Goal: Task Accomplishment & Management: Manage account settings

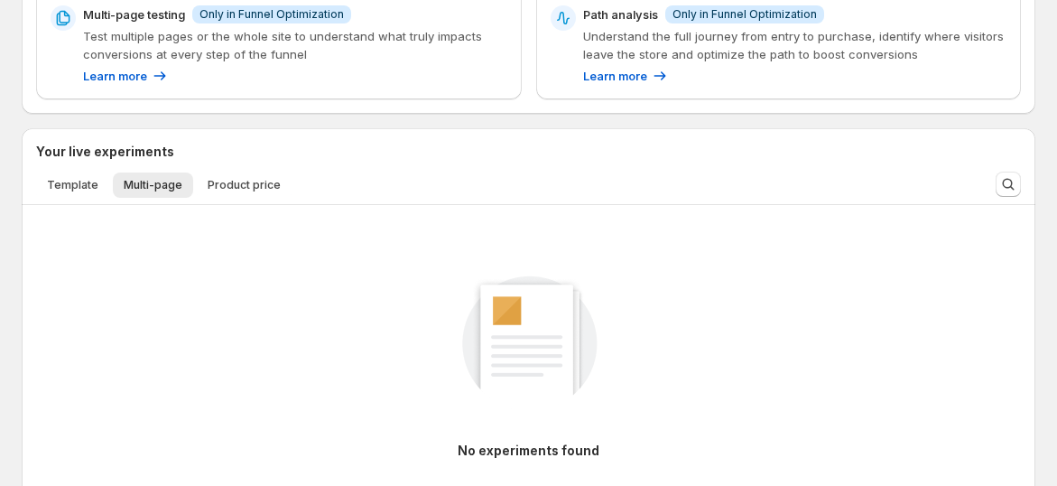
scroll to position [415, 0]
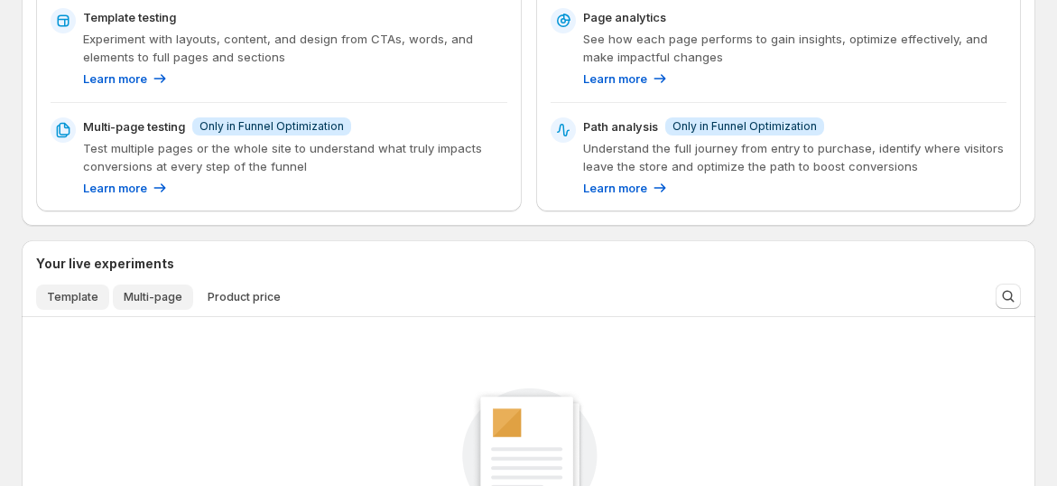
click at [41, 303] on button "Template" at bounding box center [72, 296] width 73 height 25
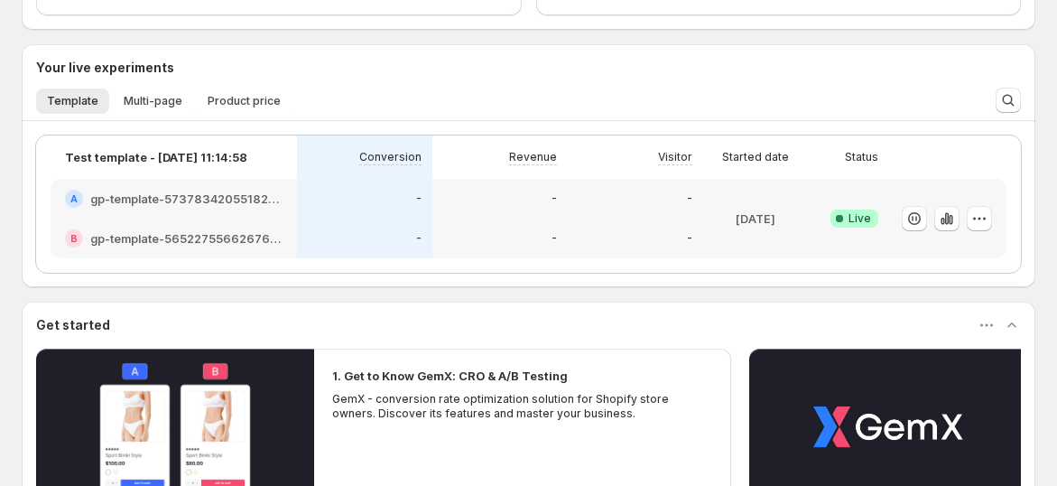
scroll to position [616, 0]
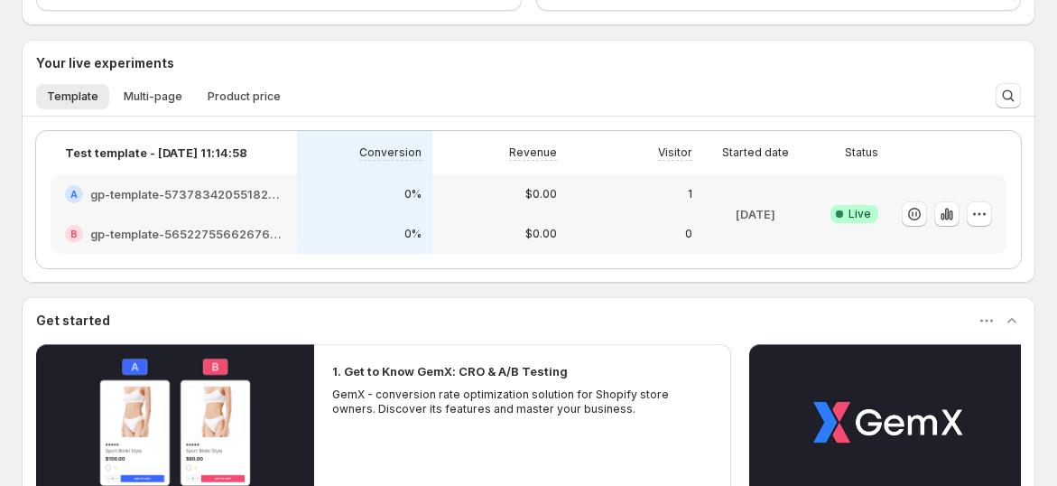
click at [199, 200] on h2 "gp-template-573783420551824088" at bounding box center [186, 194] width 192 height 18
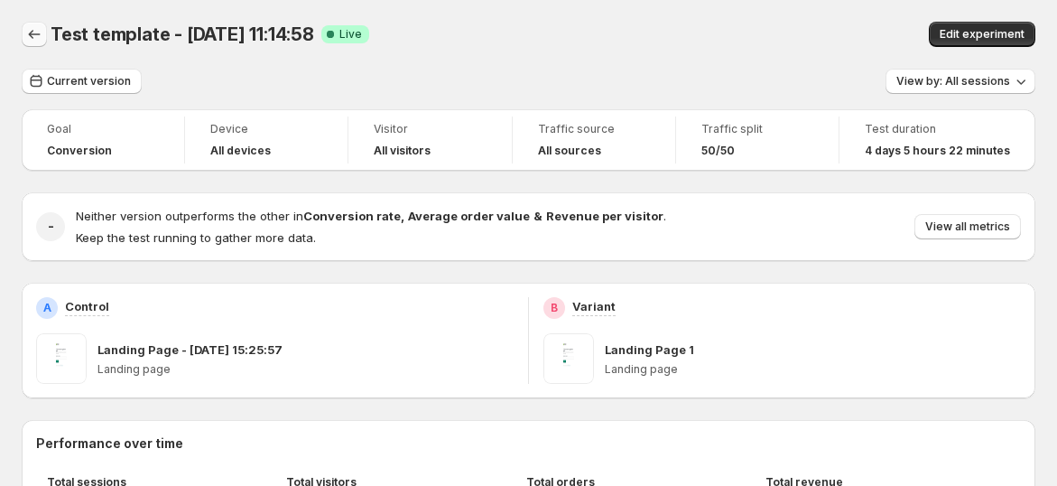
click at [33, 29] on icon "Back" at bounding box center [34, 34] width 18 height 18
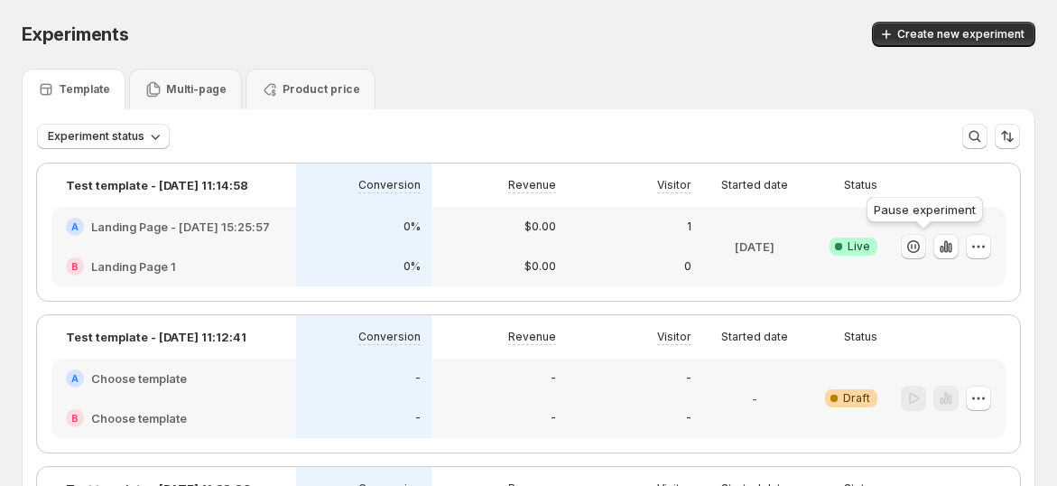
click at [921, 253] on icon "button" at bounding box center [913, 246] width 18 height 18
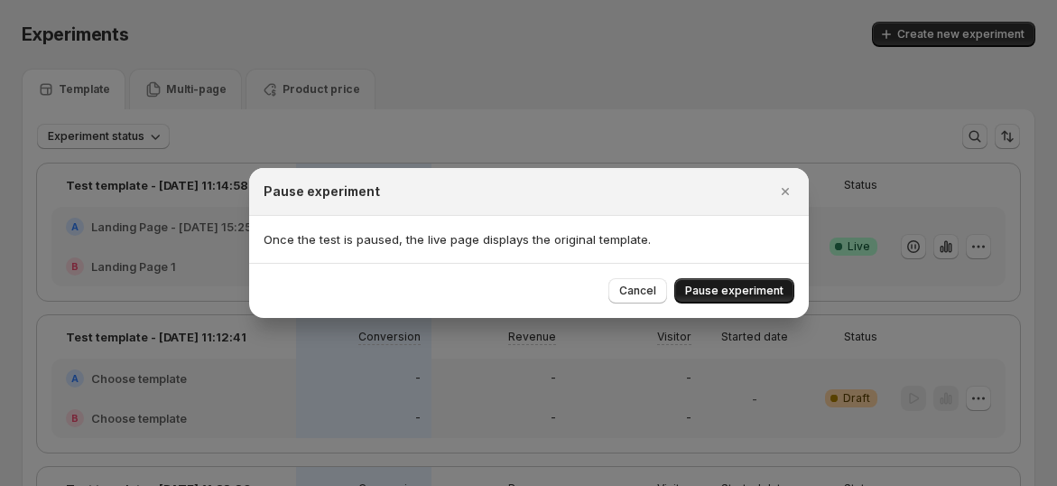
click at [783, 289] on span "Pause experiment" at bounding box center [734, 290] width 98 height 14
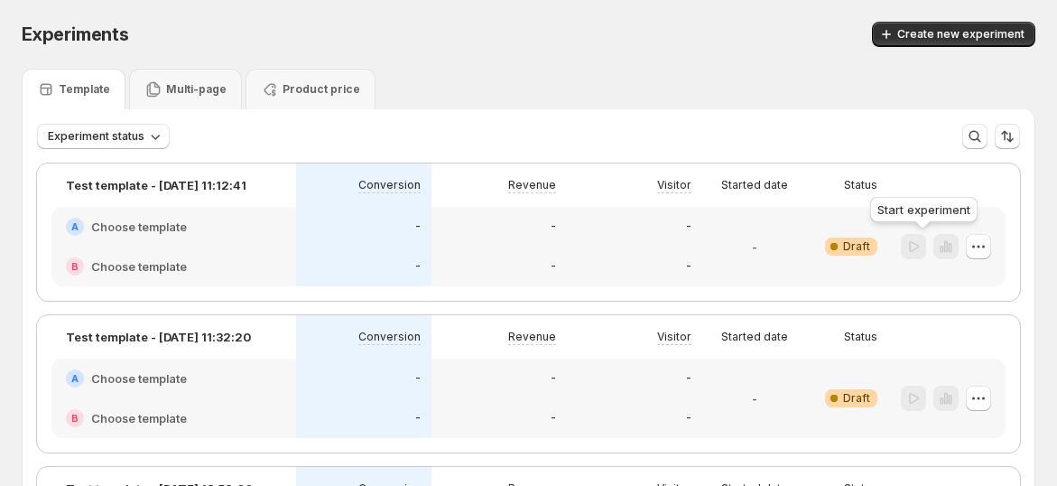
click at [922, 248] on div at bounding box center [913, 247] width 25 height 26
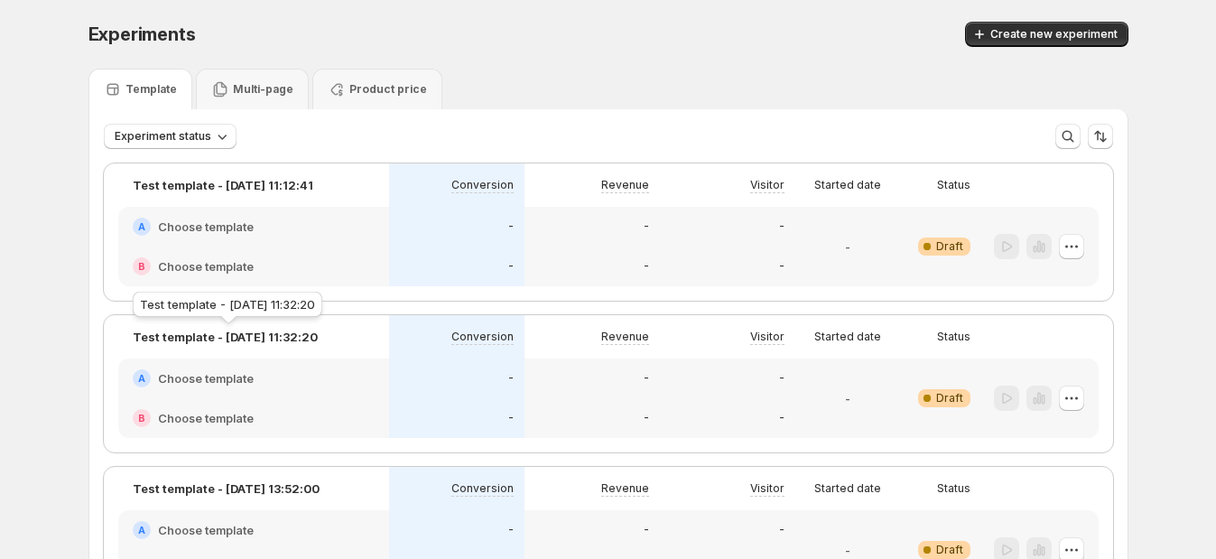
click at [305, 339] on p "Test template - May 13, 11:32:20" at bounding box center [225, 337] width 185 height 18
click at [316, 331] on p "Test template - May 13, 11:32:20" at bounding box center [225, 337] width 185 height 18
click at [1056, 250] on icon "button" at bounding box center [1071, 246] width 18 height 18
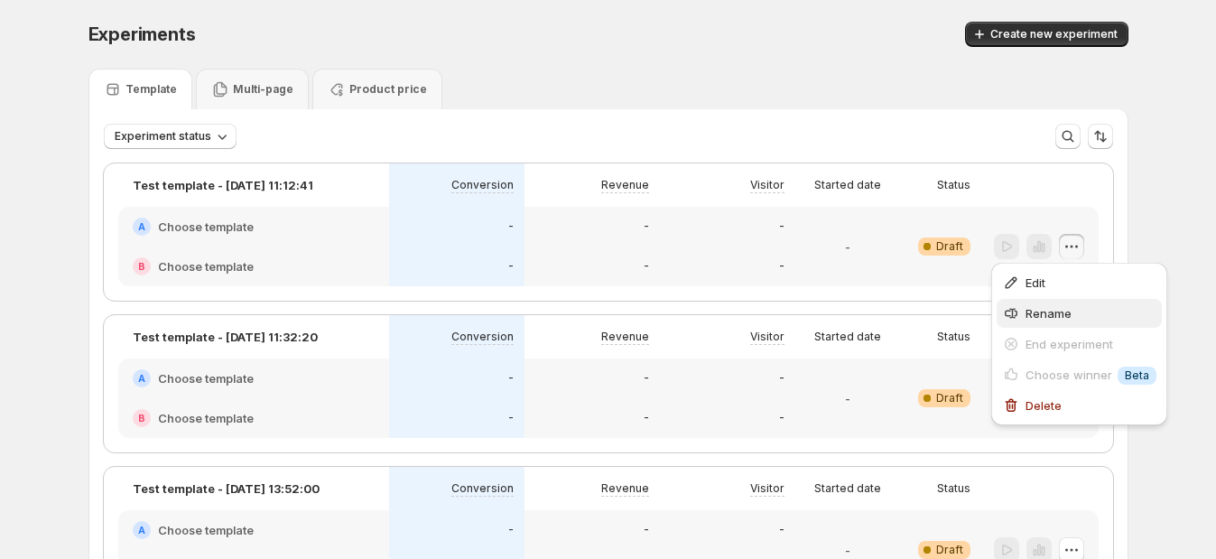
click at [1056, 304] on span "Rename" at bounding box center [1090, 313] width 131 height 18
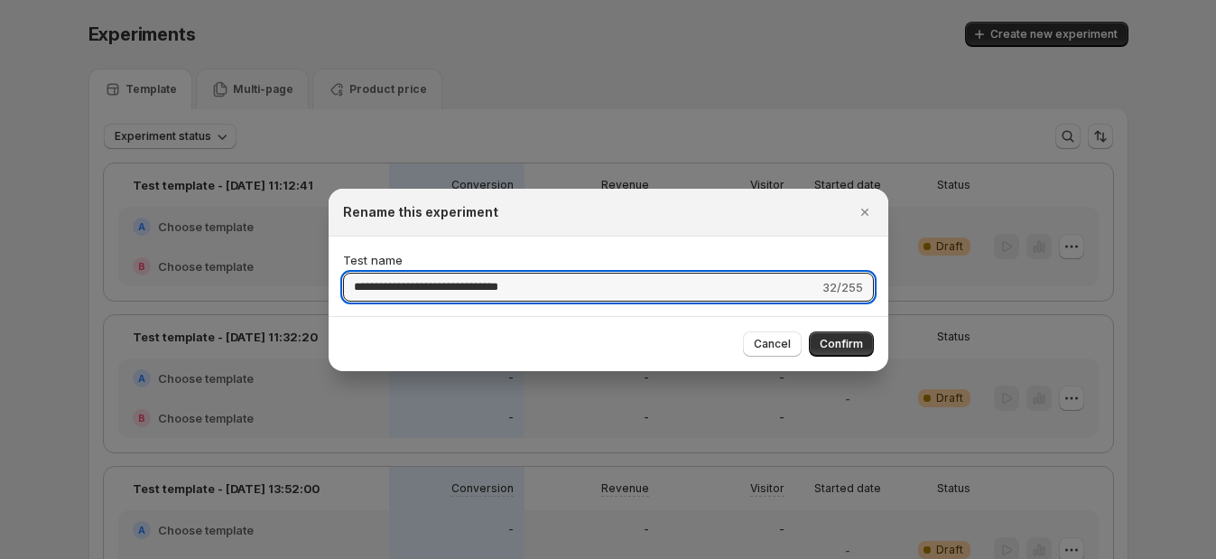
drag, startPoint x: 585, startPoint y: 280, endPoint x: 263, endPoint y: 241, distance: 324.6
type input "******"
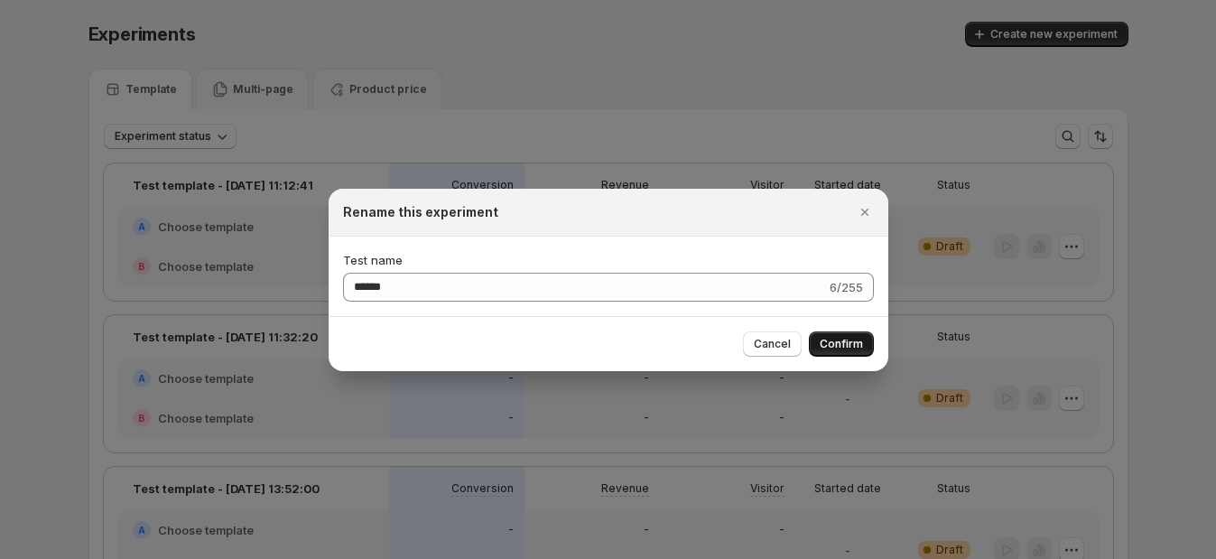
click at [829, 343] on span "Confirm" at bounding box center [841, 344] width 43 height 14
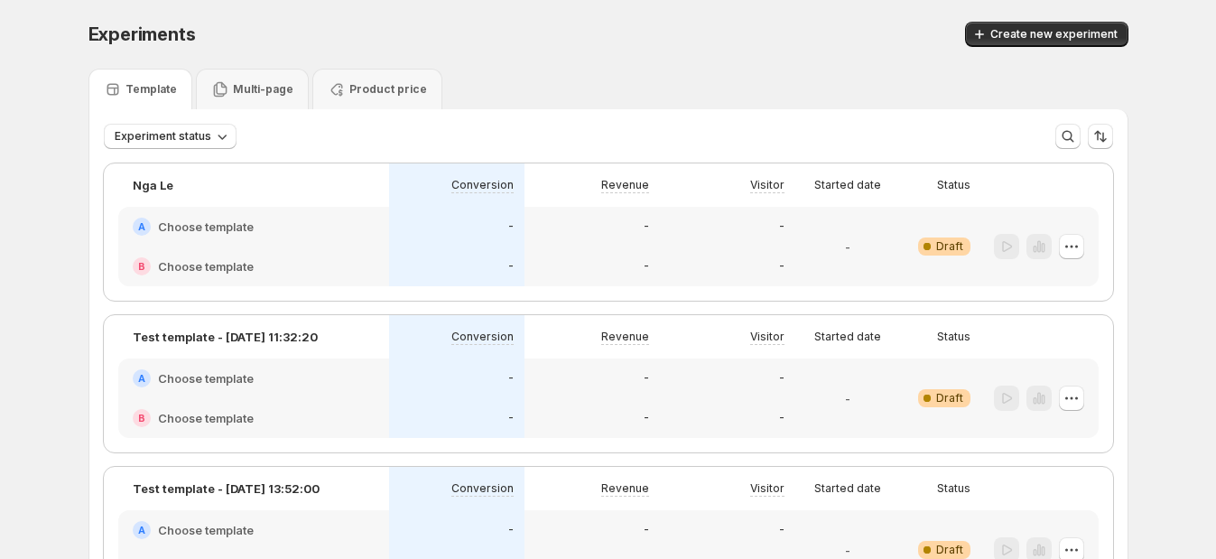
click at [607, 247] on div "-" at bounding box center [591, 266] width 135 height 40
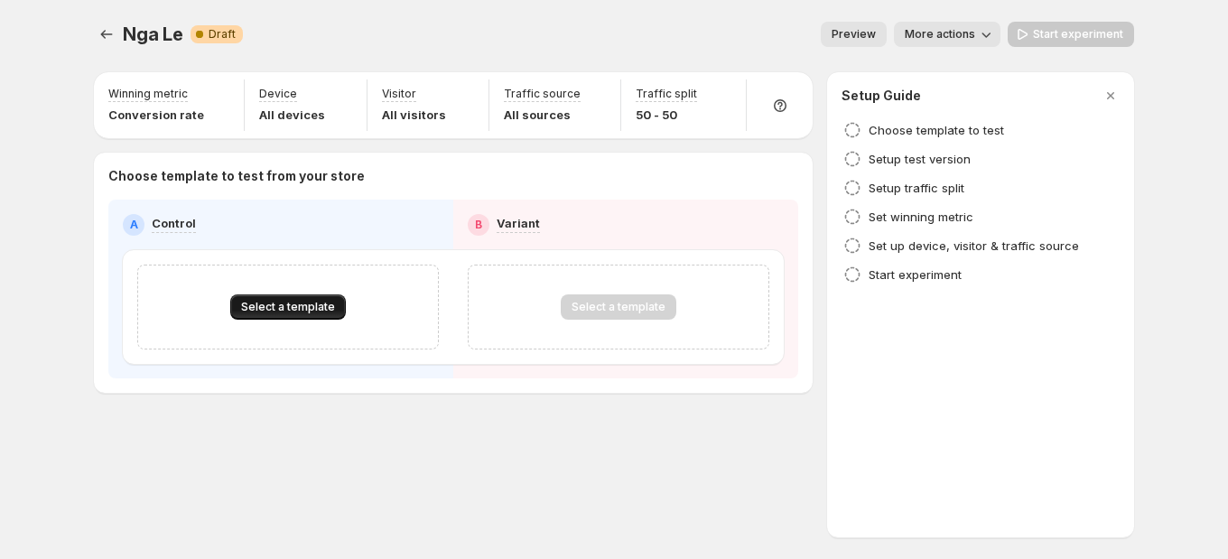
click at [311, 295] on button "Select a template" at bounding box center [288, 306] width 116 height 25
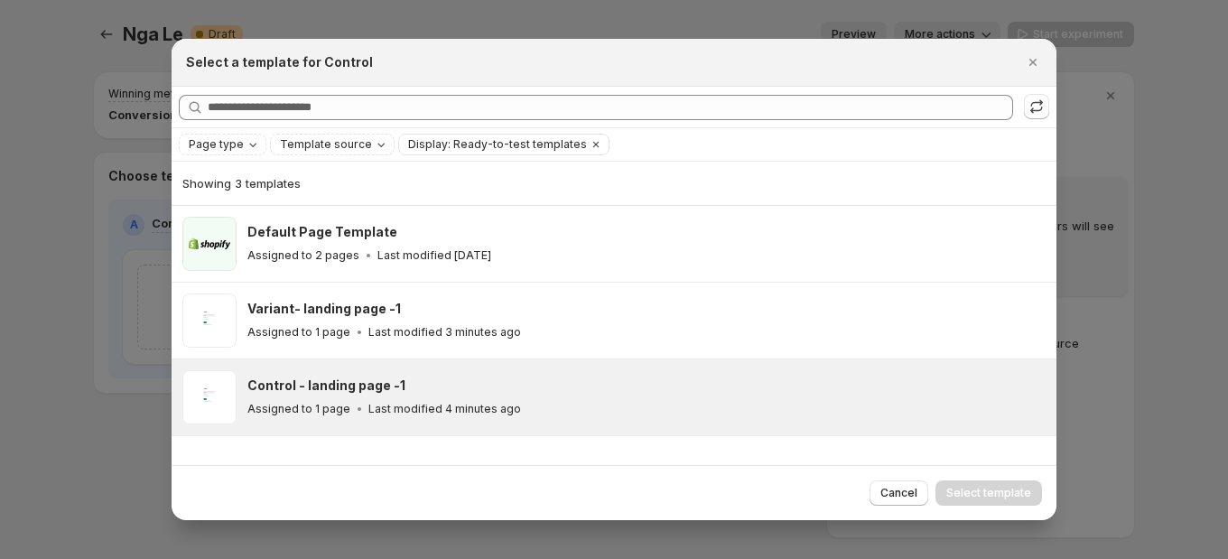
click at [438, 394] on div "Control - landing page -1" at bounding box center [643, 385] width 793 height 18
click at [969, 485] on span "Select template" at bounding box center [988, 493] width 85 height 14
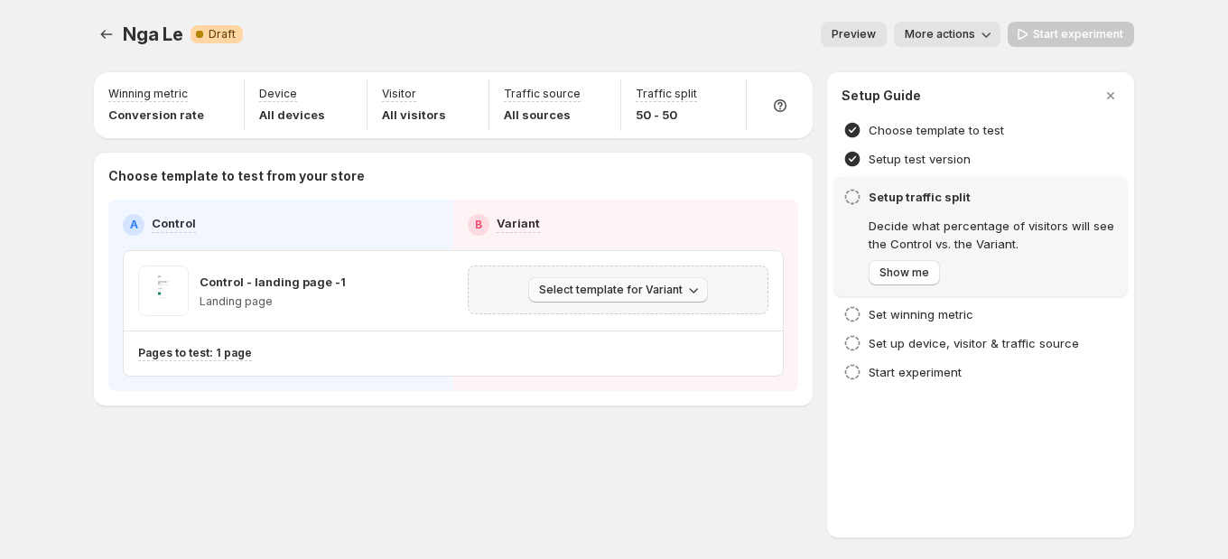
click at [605, 295] on span "Select template for Variant" at bounding box center [611, 290] width 144 height 14
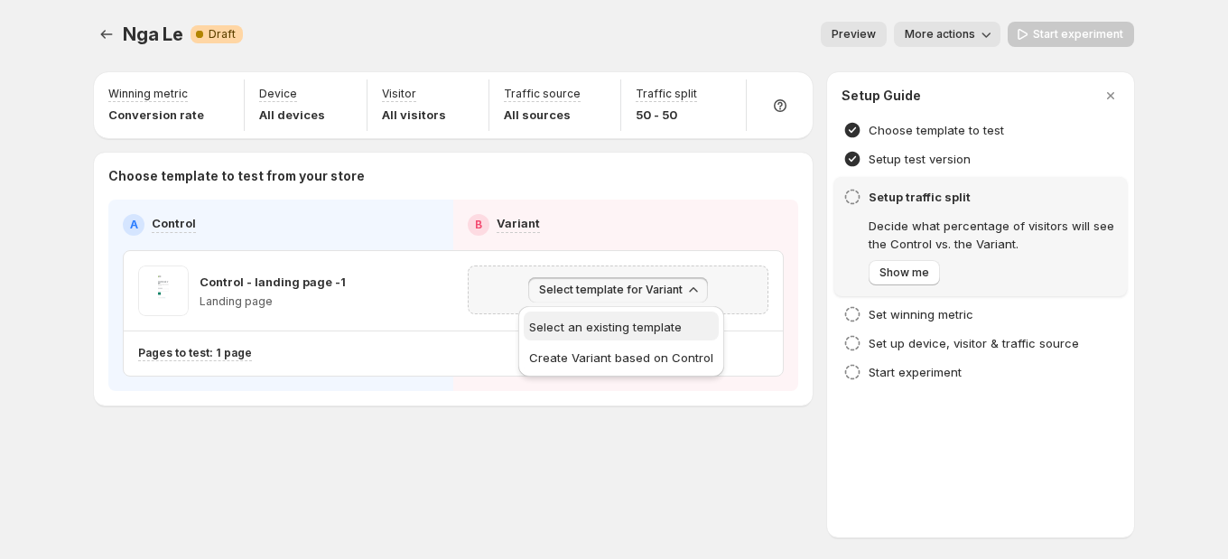
click at [609, 323] on span "Select an existing template" at bounding box center [605, 327] width 153 height 14
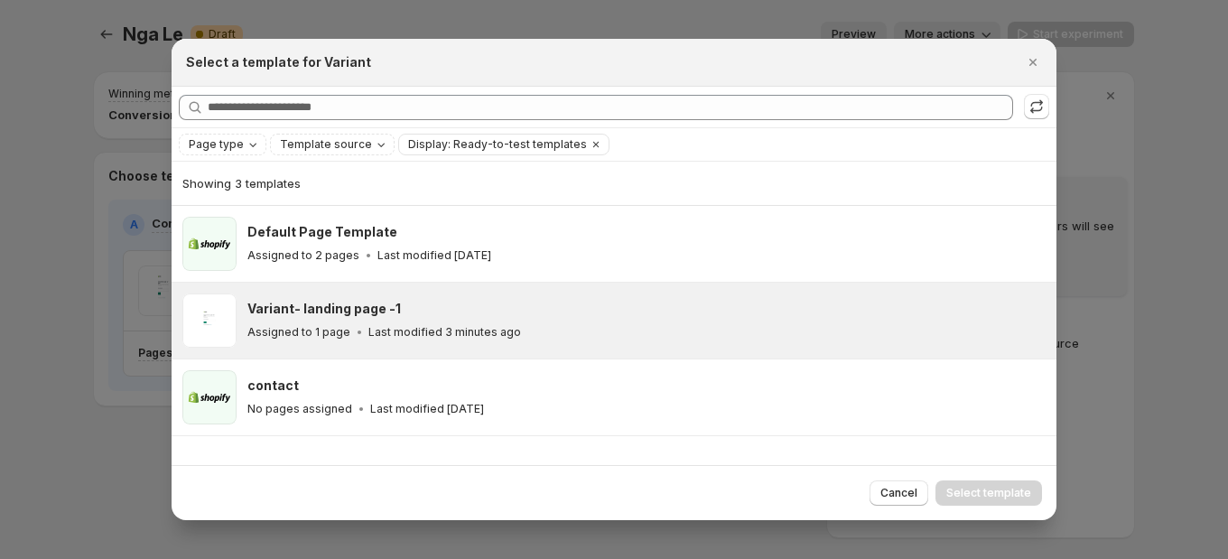
click at [429, 313] on div "Variant- landing page -1" at bounding box center [643, 309] width 793 height 18
click at [983, 485] on span "Select template" at bounding box center [988, 493] width 85 height 14
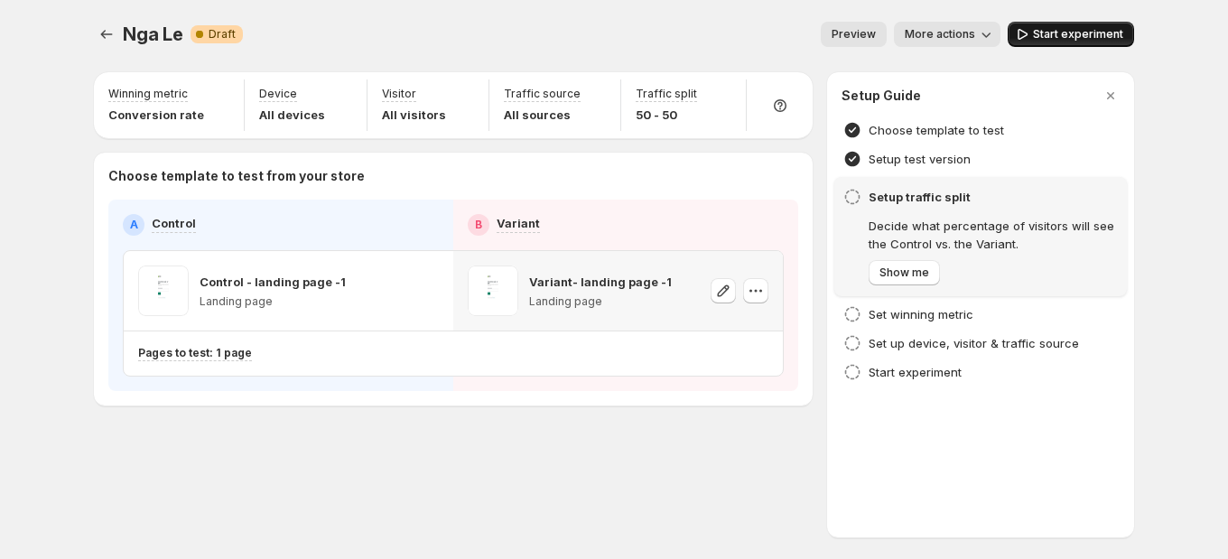
click at [1056, 38] on span "Start experiment" at bounding box center [1078, 34] width 90 height 14
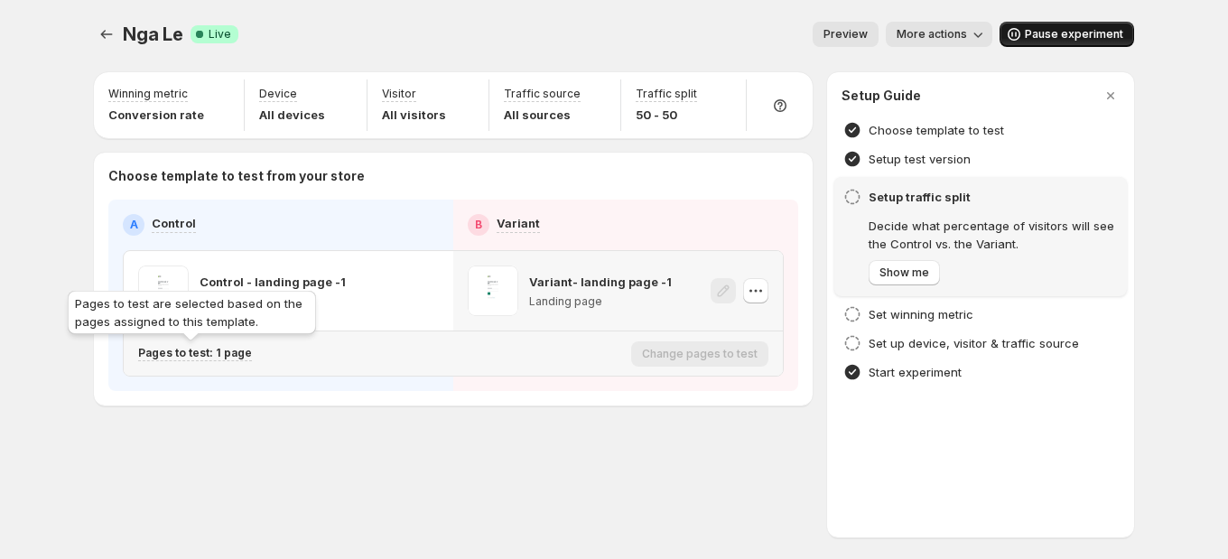
click at [195, 352] on p "Pages to test: 1 page" at bounding box center [195, 353] width 114 height 14
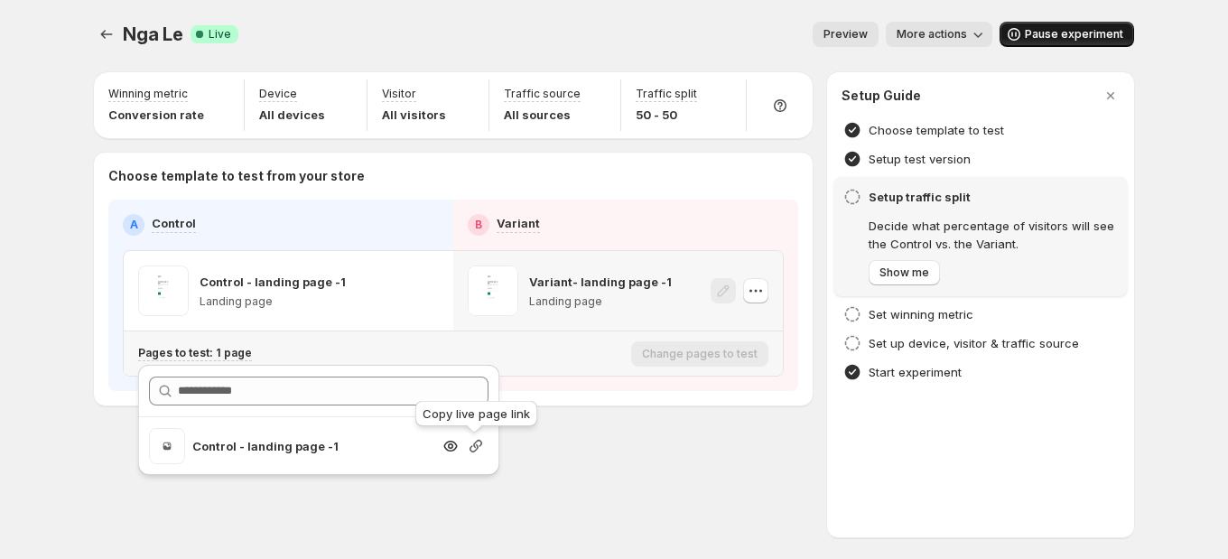
click at [472, 446] on icon "button" at bounding box center [476, 446] width 18 height 18
click at [474, 440] on icon "button" at bounding box center [476, 446] width 18 height 18
click at [473, 447] on icon "button" at bounding box center [476, 446] width 18 height 18
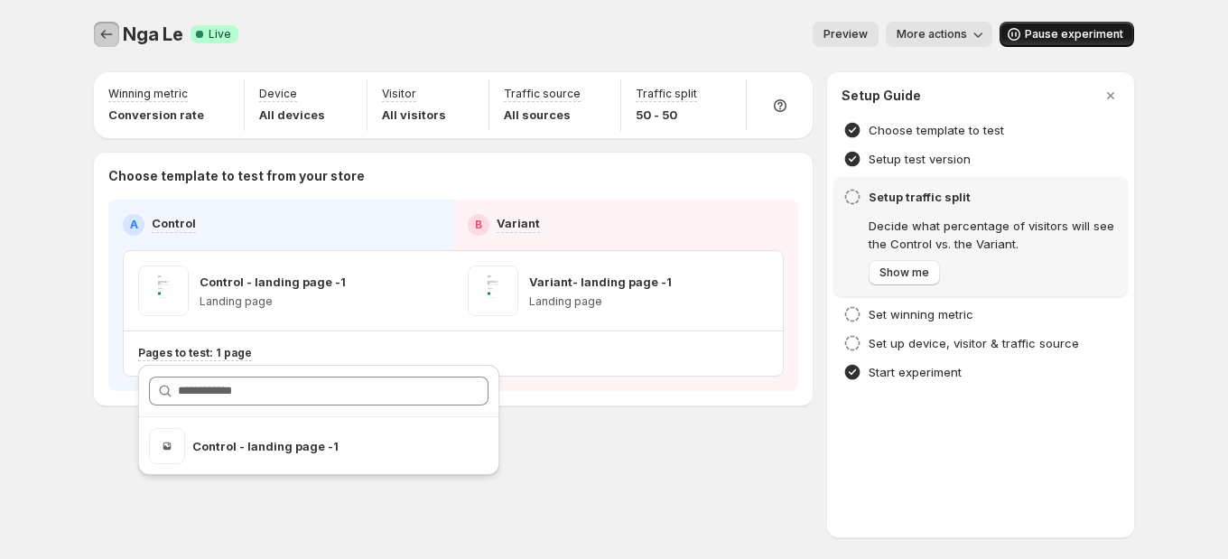
click at [101, 32] on icon "Experiments" at bounding box center [106, 34] width 18 height 18
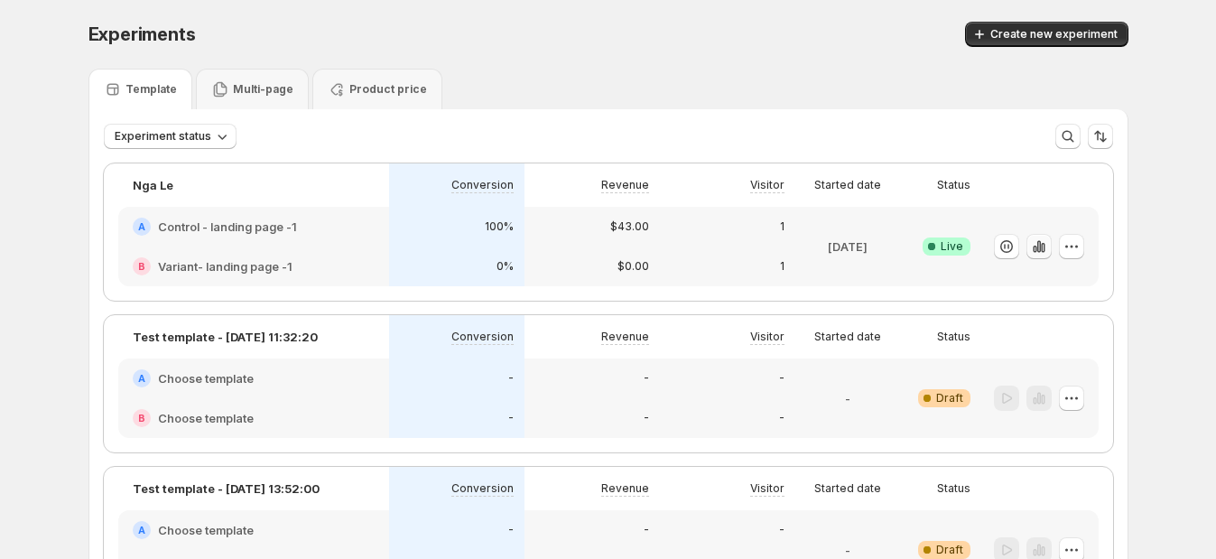
click at [1044, 246] on icon "button" at bounding box center [1043, 248] width 4 height 10
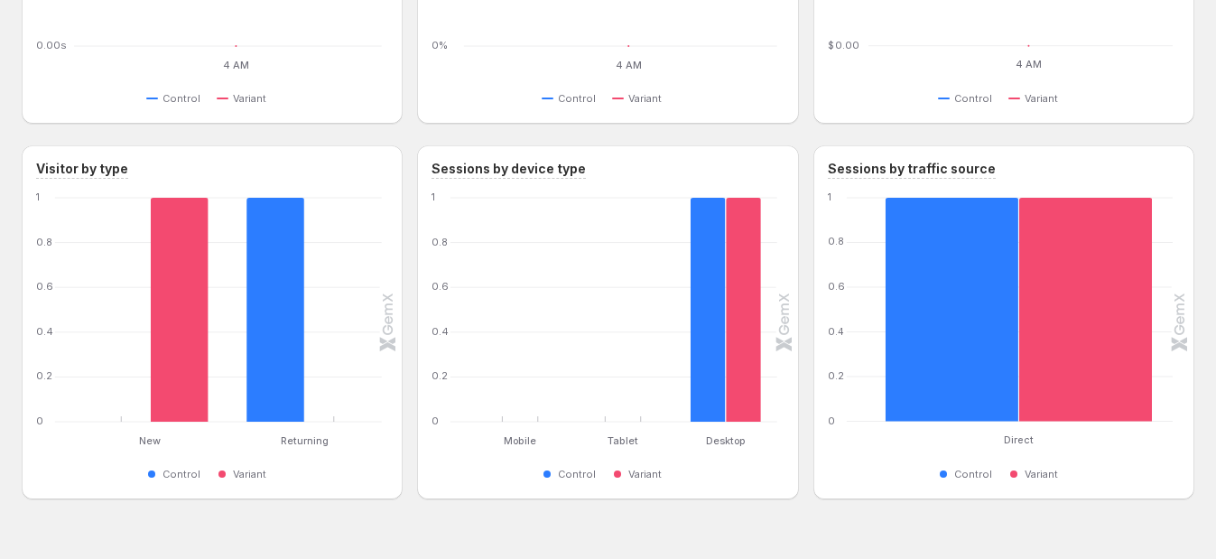
scroll to position [818, 0]
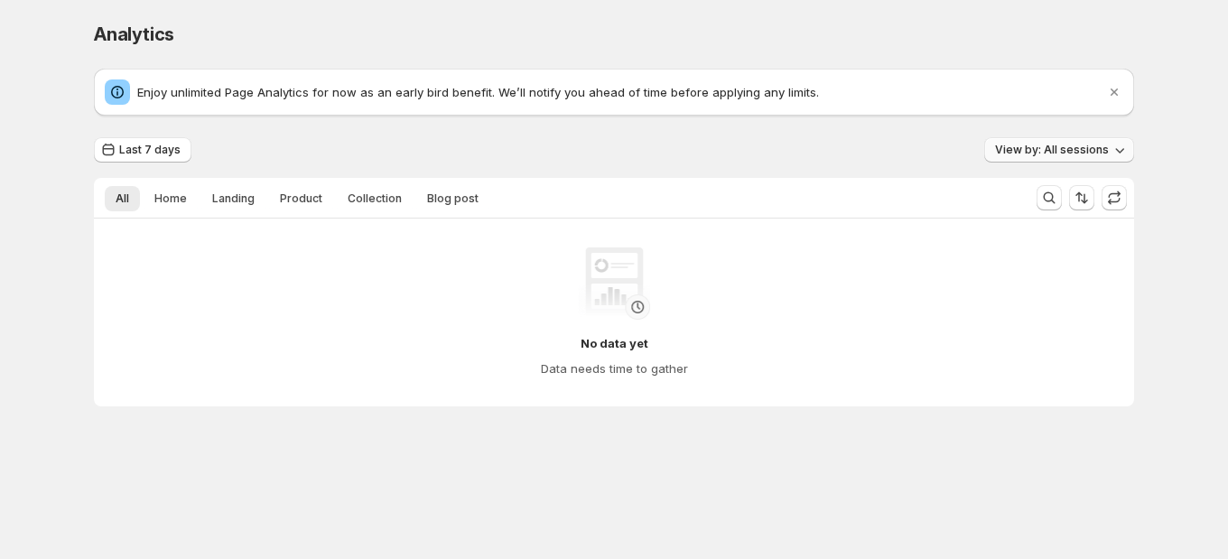
click at [1056, 155] on span "View by: All sessions" at bounding box center [1052, 150] width 114 height 14
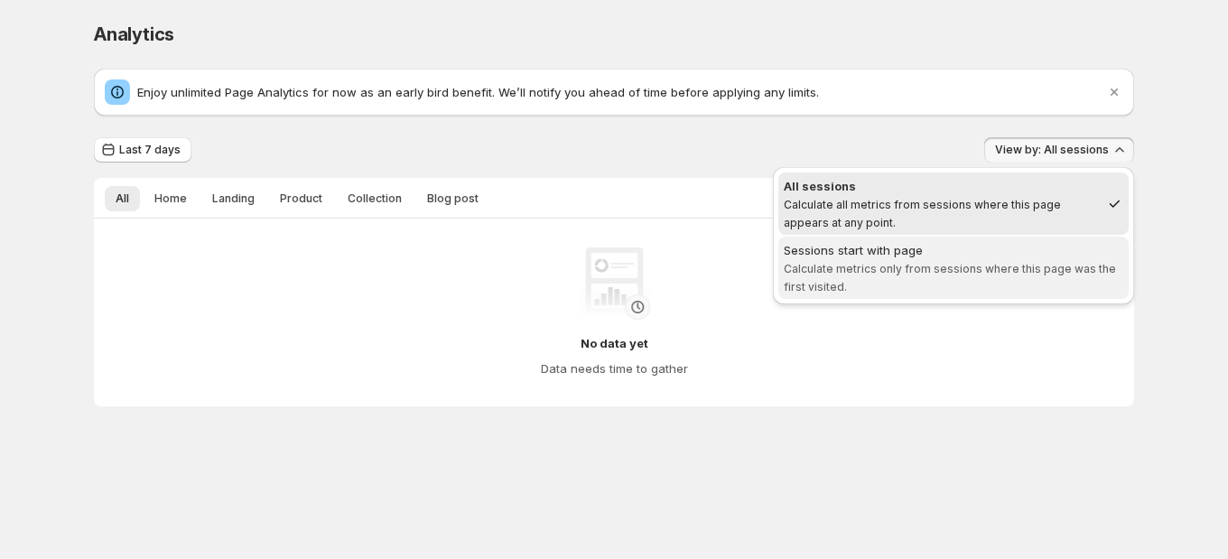
click at [880, 262] on span "Calculate metrics only from sessions where this page was the first visited." at bounding box center [949, 278] width 332 height 32
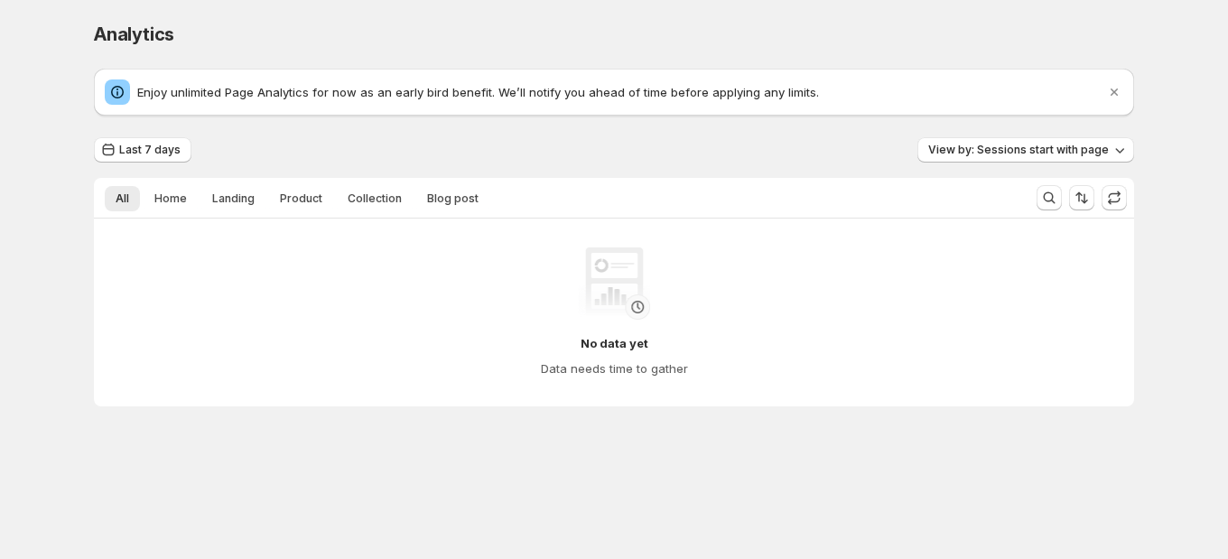
click at [997, 165] on div "Last 7 days View by: Sessions start with page All Home Landing Product Collecti…" at bounding box center [614, 271] width 1040 height 269
click at [997, 153] on span "View by: Sessions start with page" at bounding box center [1018, 150] width 181 height 14
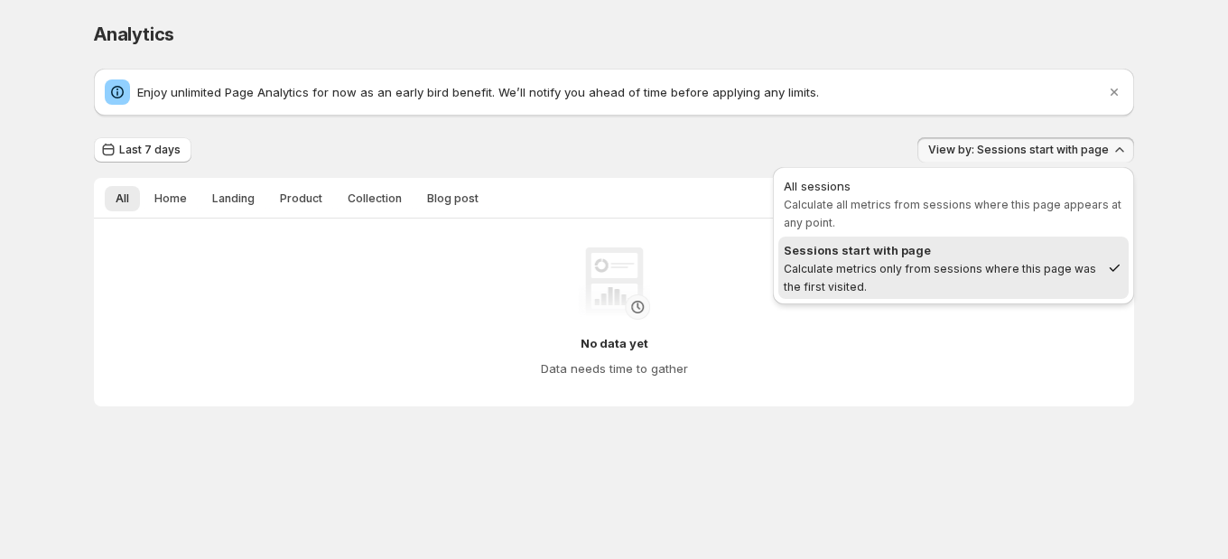
click at [935, 198] on span "Calculate all metrics from sessions where this page appears at any point." at bounding box center [952, 214] width 338 height 32
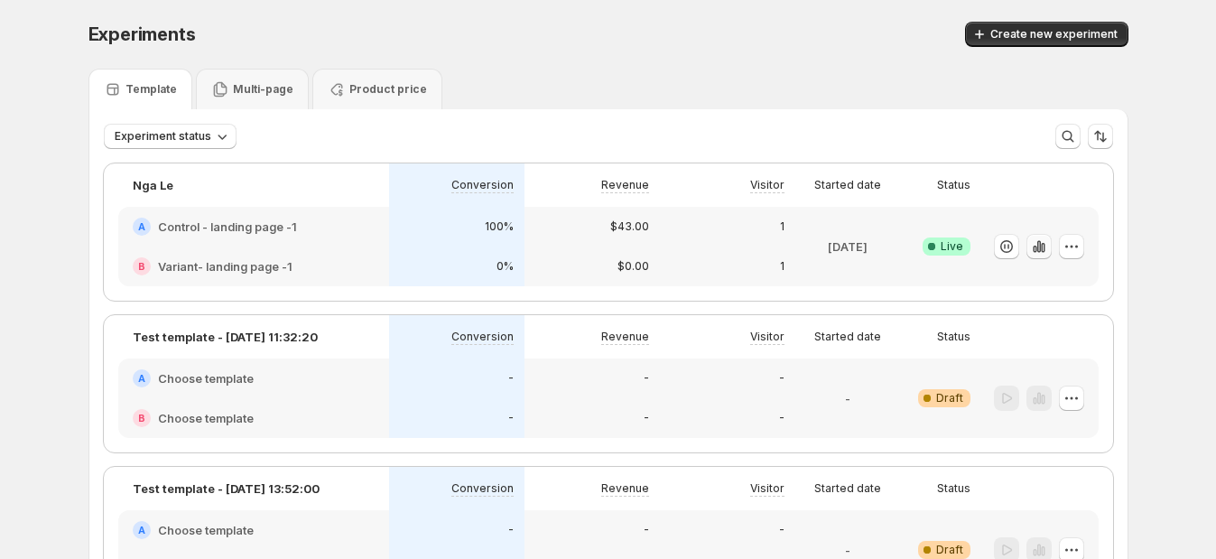
click at [1044, 245] on icon "button" at bounding box center [1043, 248] width 4 height 10
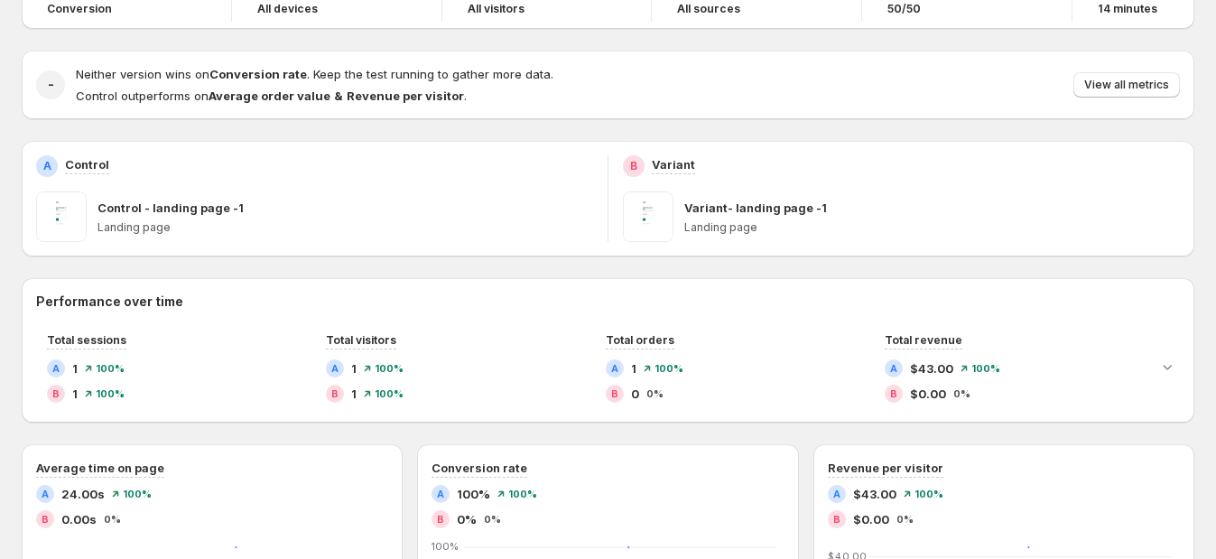
scroll to position [225, 0]
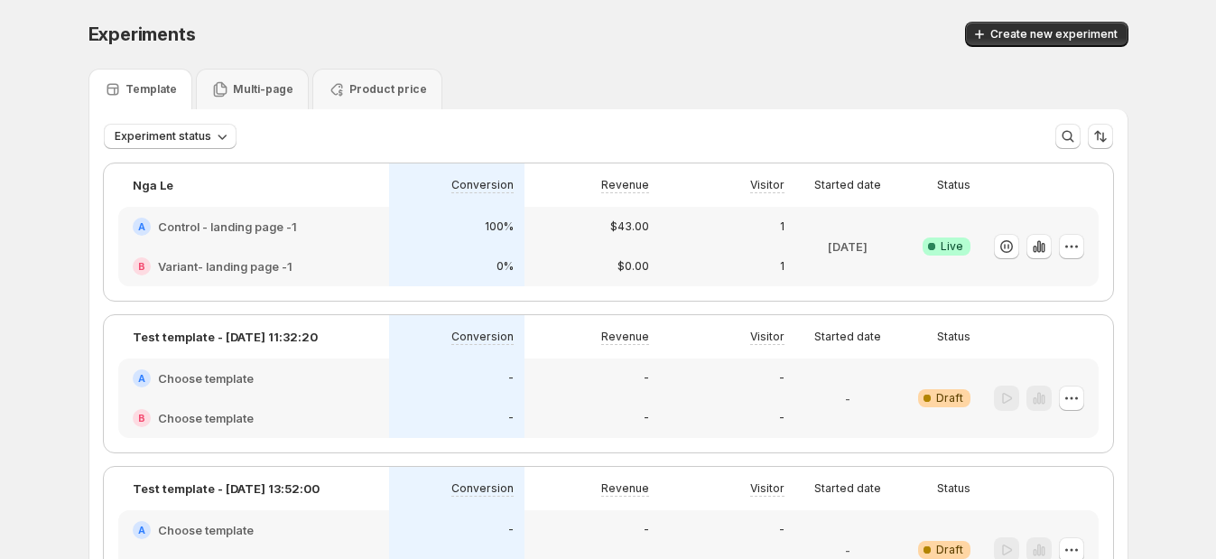
click at [734, 63] on div "Experiments. This page is ready Experiments Create new experiment" at bounding box center [608, 34] width 1040 height 69
click at [645, 39] on div "Create new experiment" at bounding box center [857, 34] width 541 height 25
click at [741, 54] on div "Experiments. This page is ready Experiments Create new experiment" at bounding box center [608, 34] width 1040 height 69
click at [754, 9] on div "Experiments. This page is ready Experiments Create new experiment" at bounding box center [608, 34] width 1040 height 69
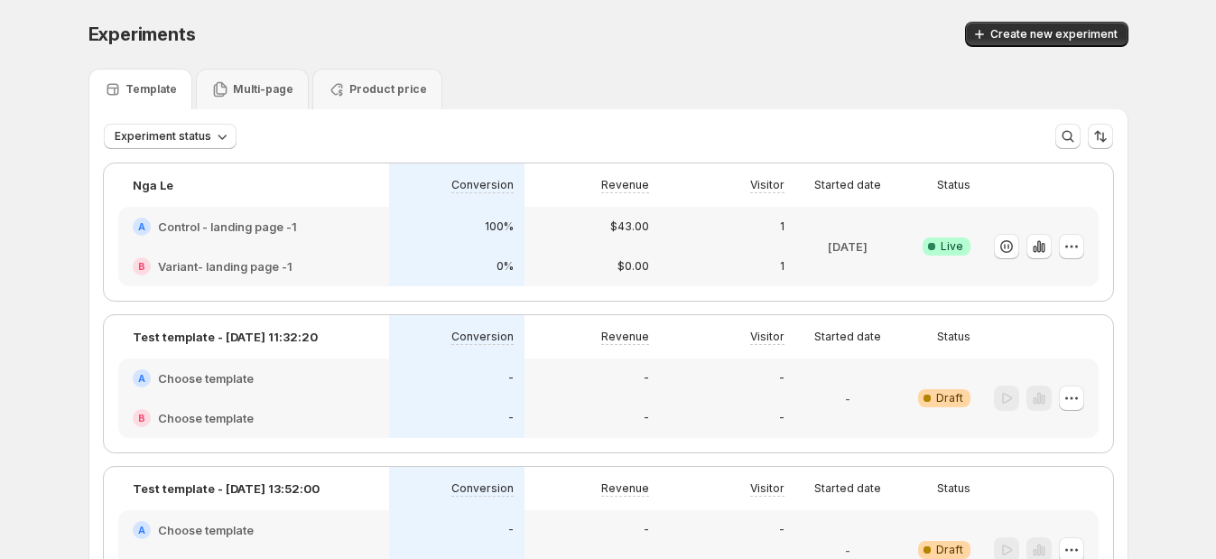
click at [568, 225] on div "$43.00" at bounding box center [592, 227] width 114 height 18
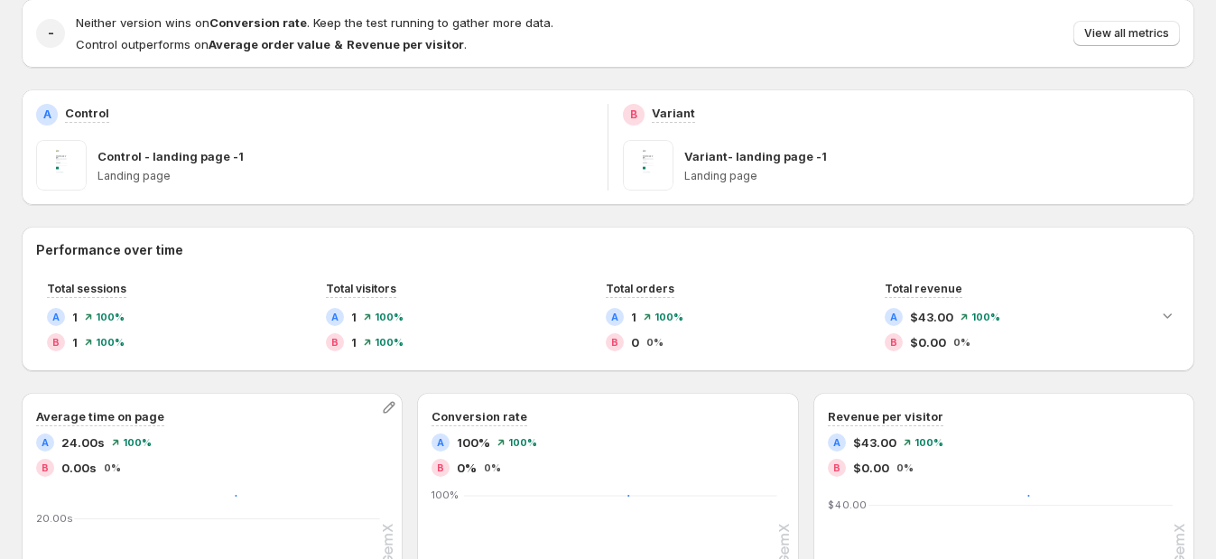
scroll to position [225, 0]
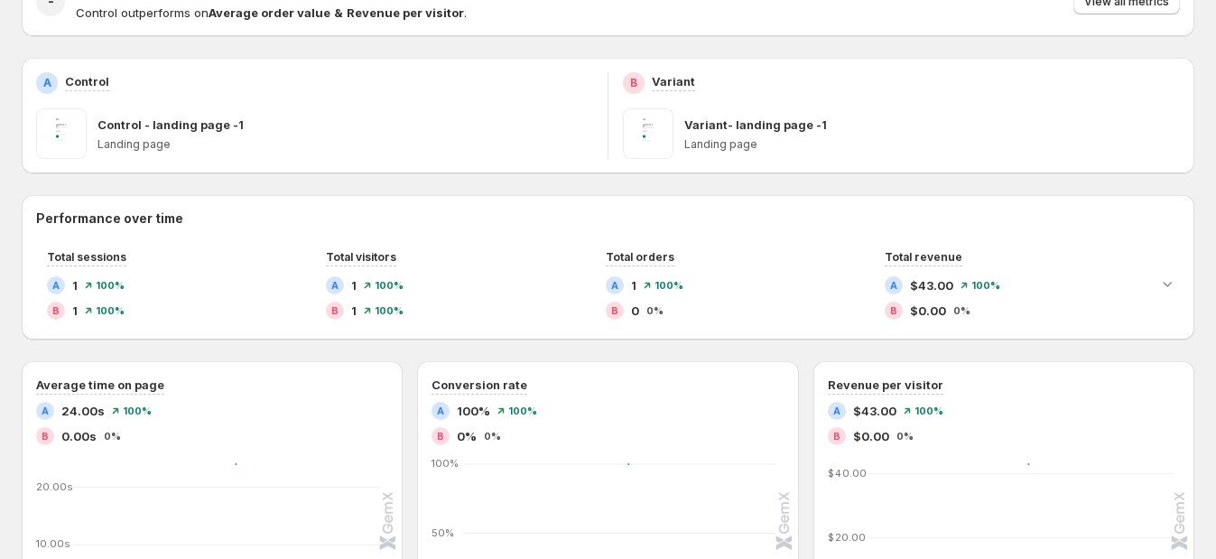
click at [370, 137] on p "Landing page" at bounding box center [345, 144] width 496 height 14
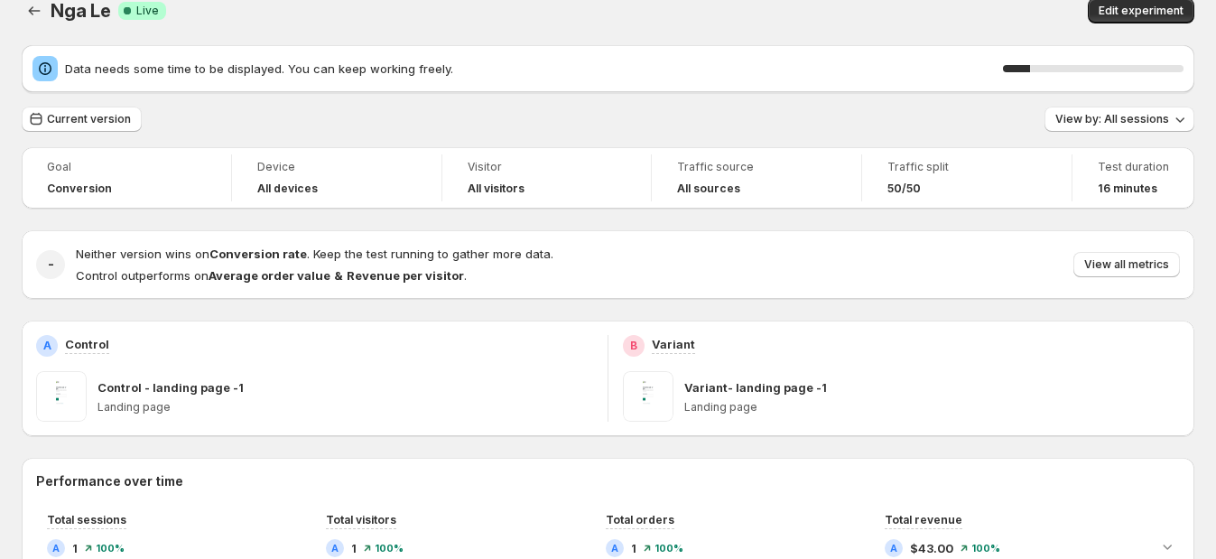
scroll to position [0, 0]
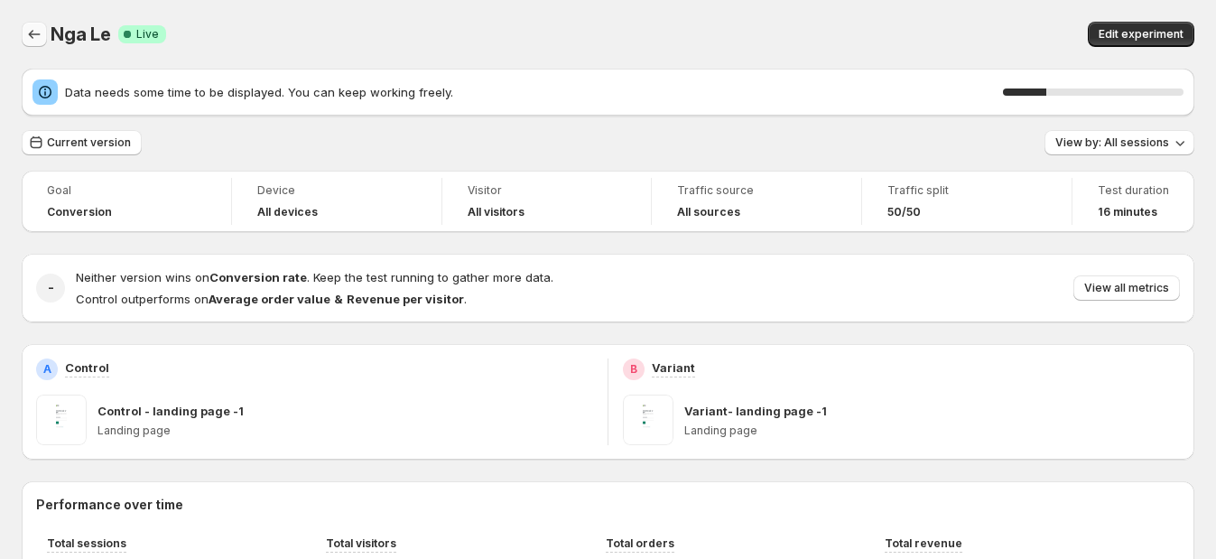
click at [42, 36] on icon "Back" at bounding box center [34, 34] width 18 height 18
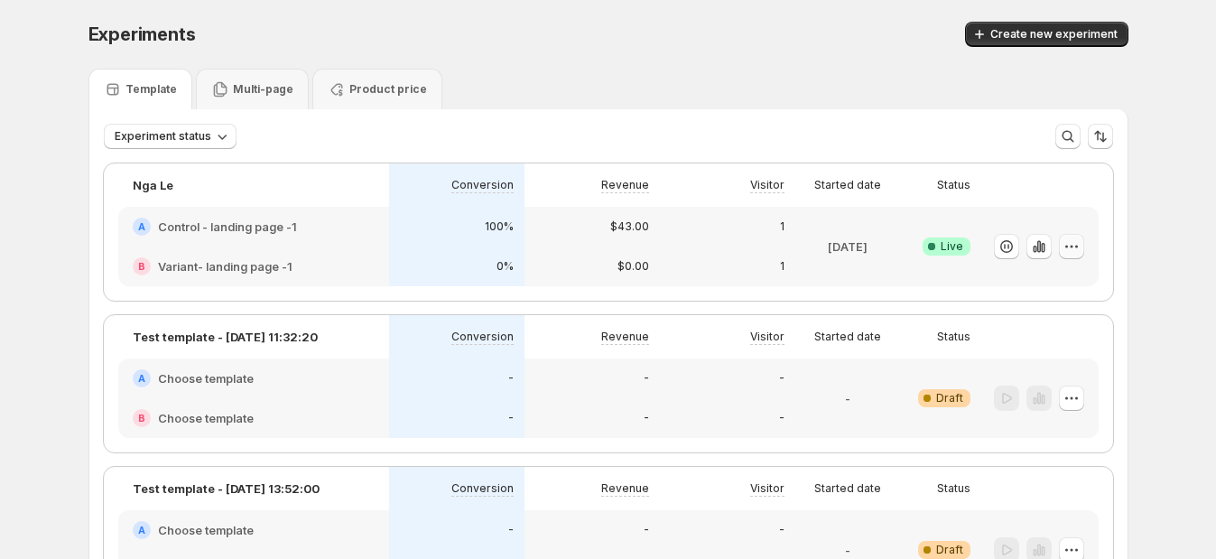
click at [1056, 251] on icon "button" at bounding box center [1071, 246] width 18 height 18
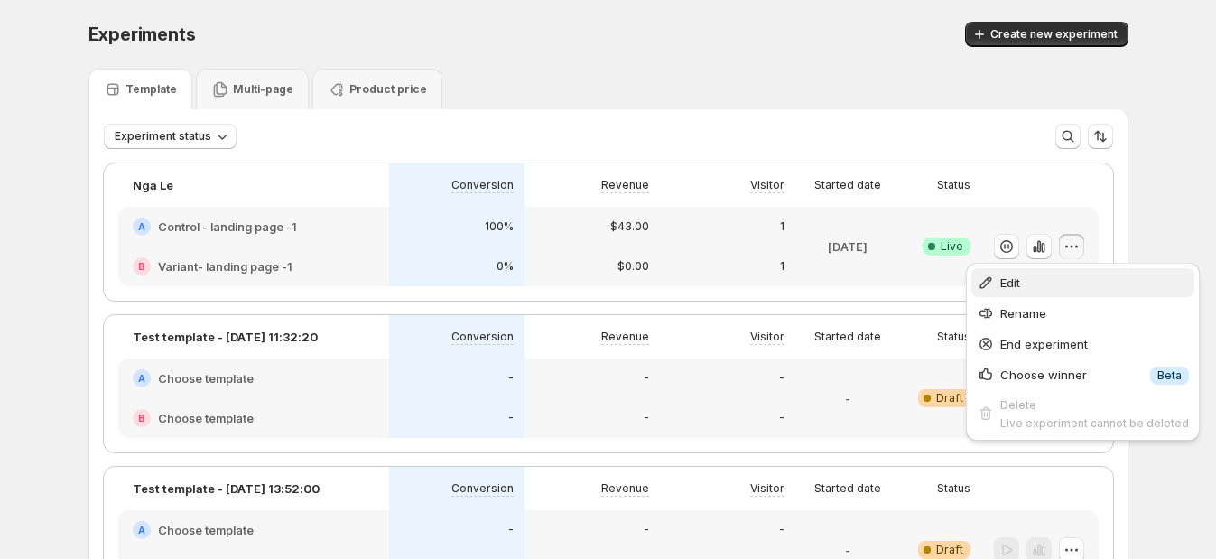
click at [1036, 286] on span "Edit" at bounding box center [1094, 282] width 189 height 18
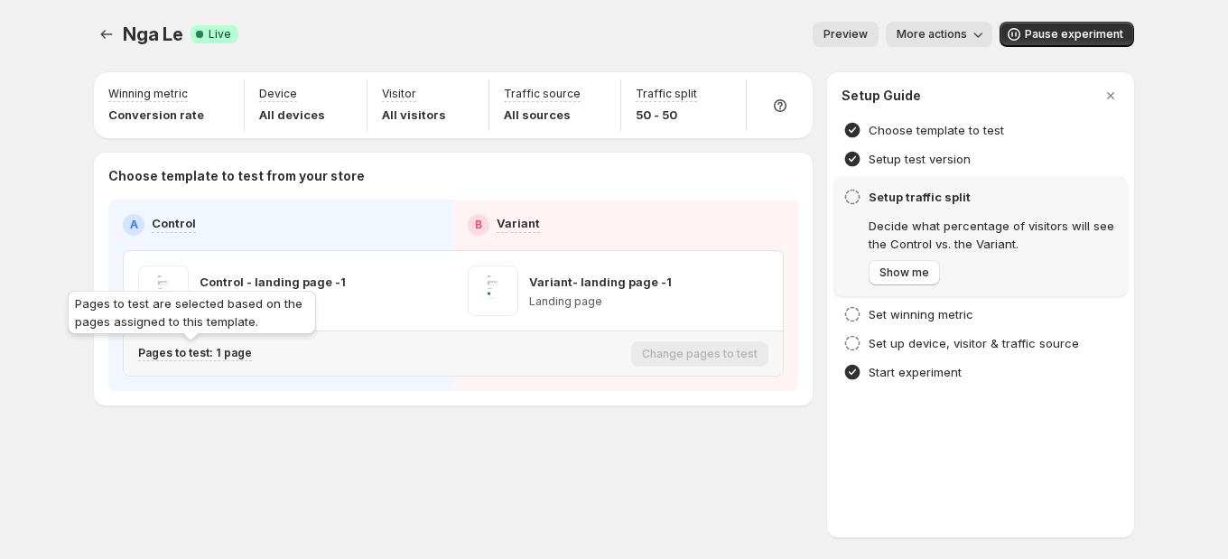
click at [195, 348] on p "Pages to test: 1 page" at bounding box center [195, 353] width 114 height 14
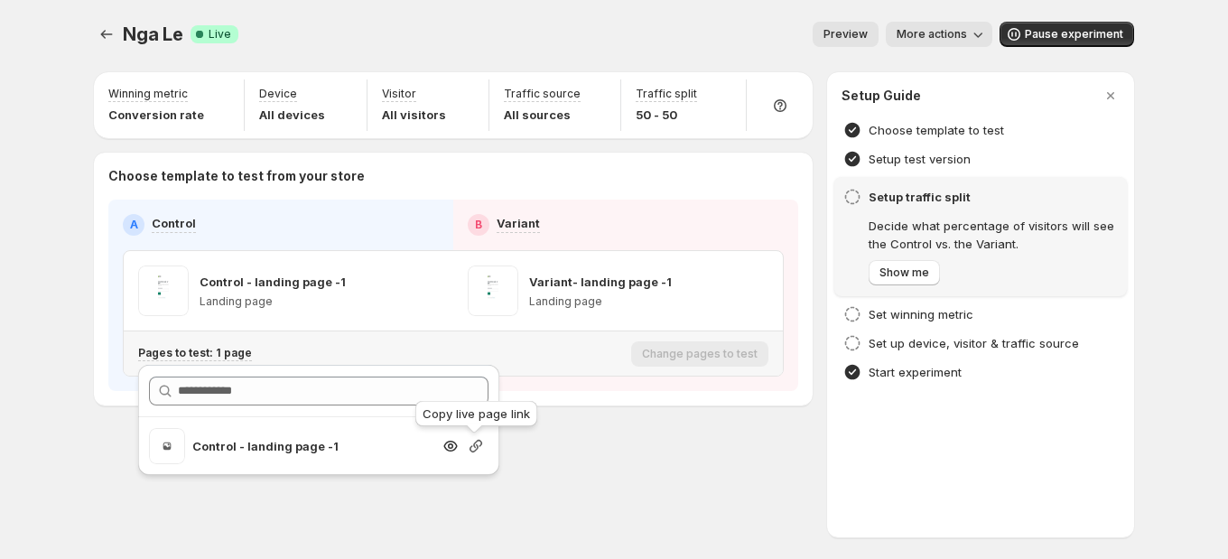
click at [468, 443] on icon "button" at bounding box center [476, 446] width 18 height 18
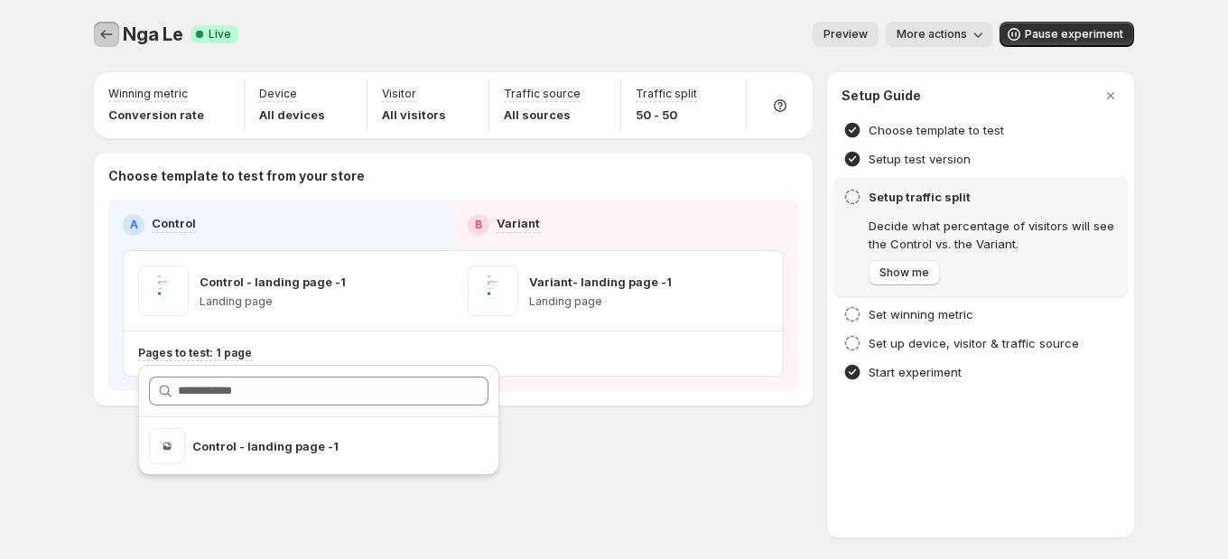
click at [112, 36] on icon "Experiments" at bounding box center [106, 34] width 18 height 18
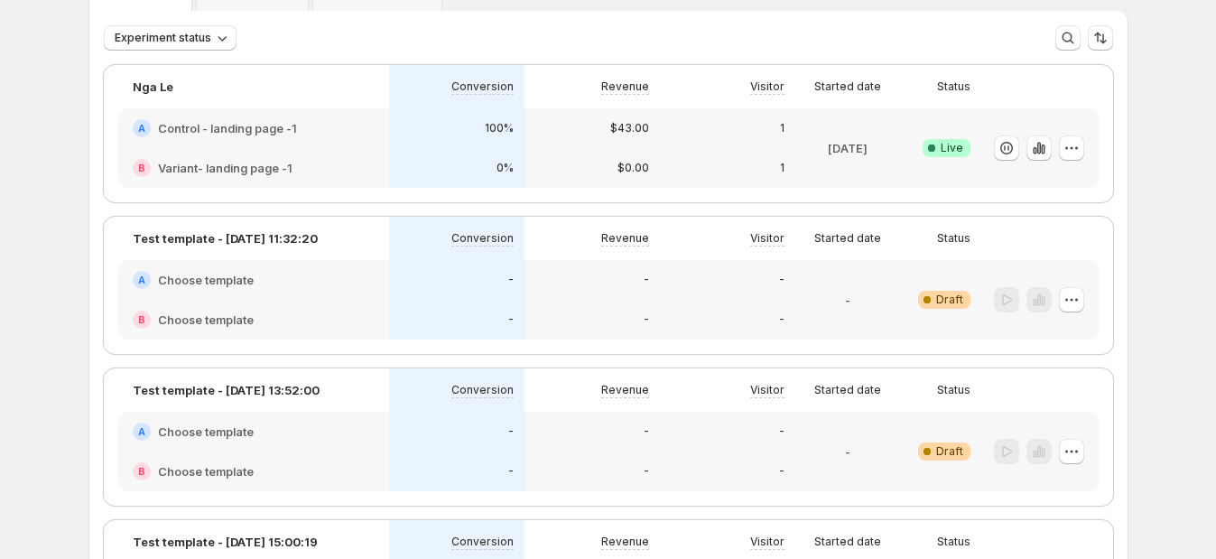
scroll to position [112, 0]
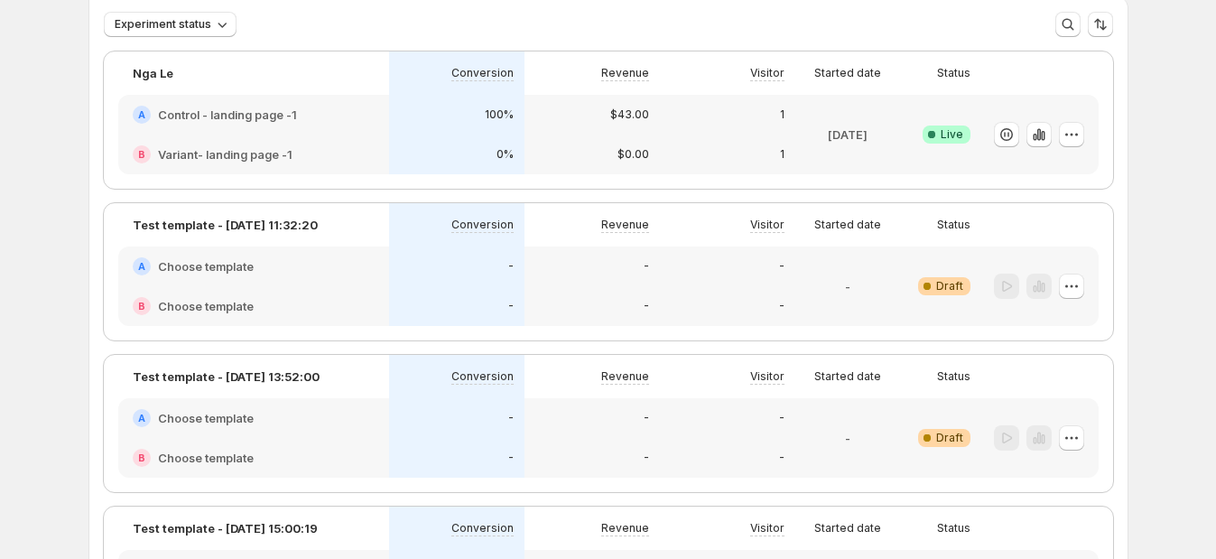
click at [761, 23] on div "Experiment status More views More views Create new view" at bounding box center [608, 24] width 1009 height 25
click at [736, 14] on div "Experiment status More views More views Create new view" at bounding box center [608, 24] width 1009 height 25
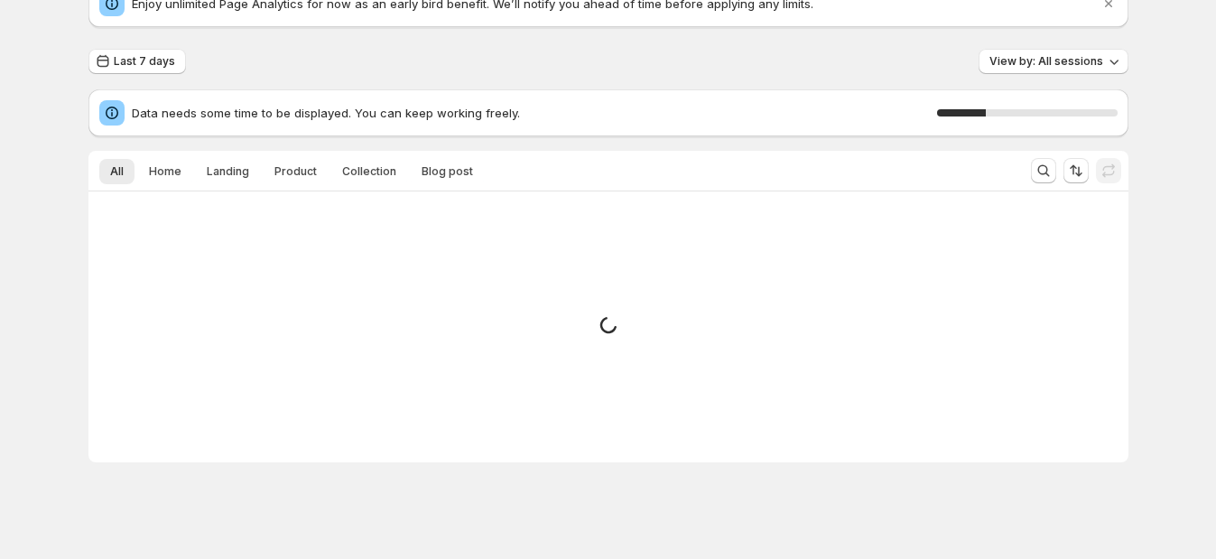
scroll to position [89, 0]
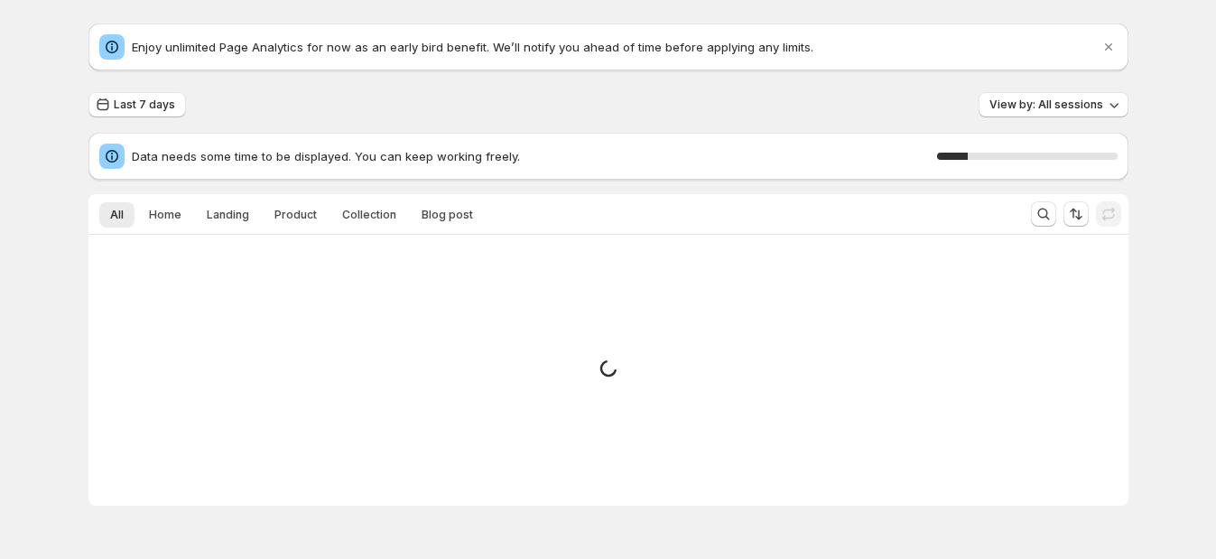
scroll to position [89, 0]
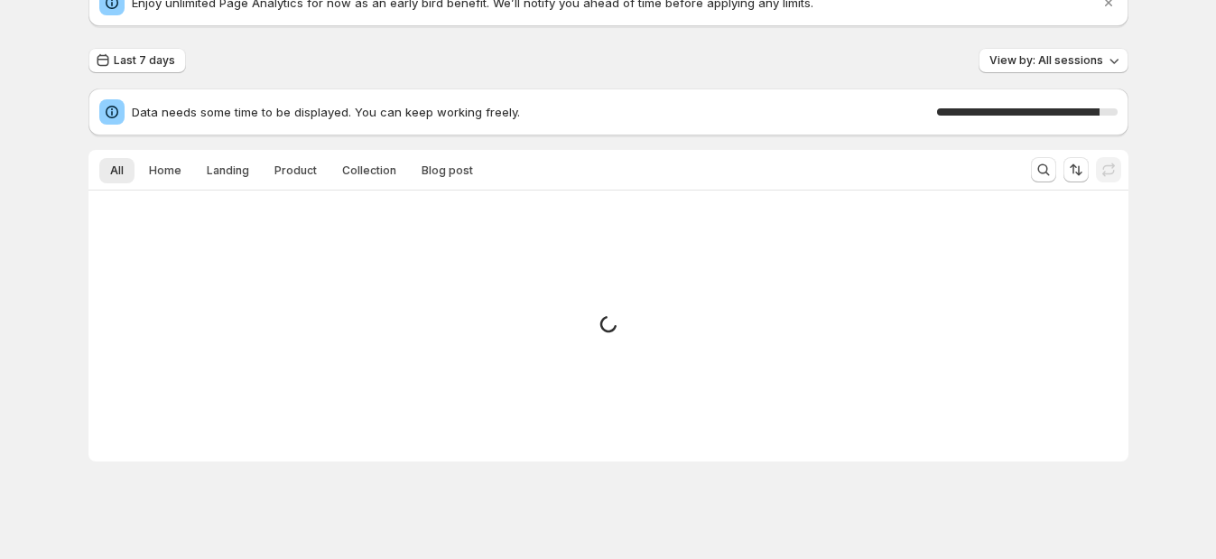
click at [1150, 243] on div "Analytics. This page is ready Analytics Enjoy unlimited Page Analytics for now …" at bounding box center [608, 235] width 1083 height 648
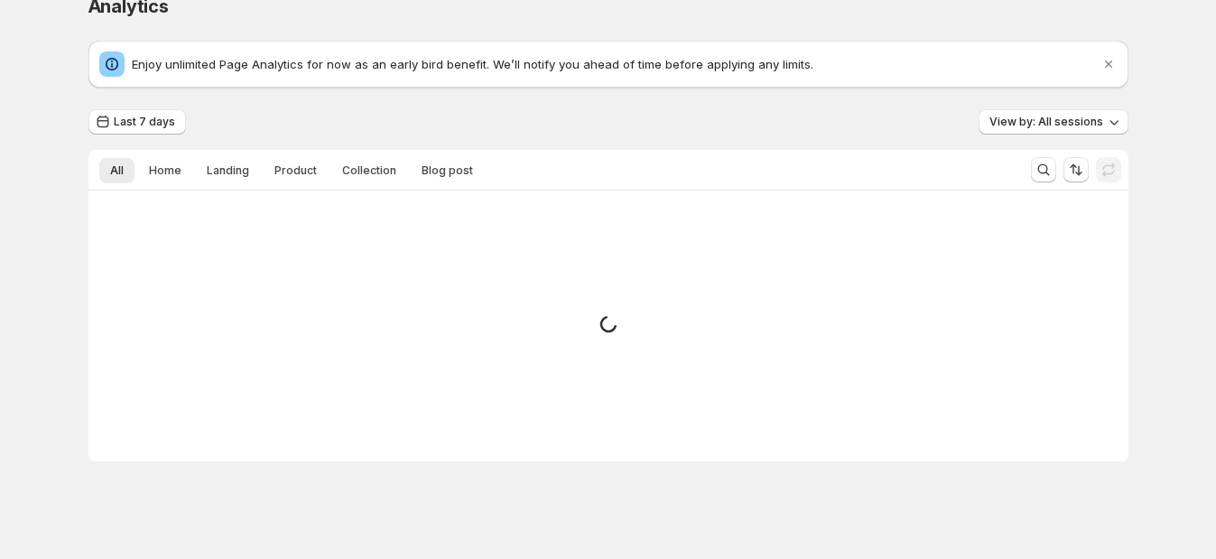
scroll to position [28, 0]
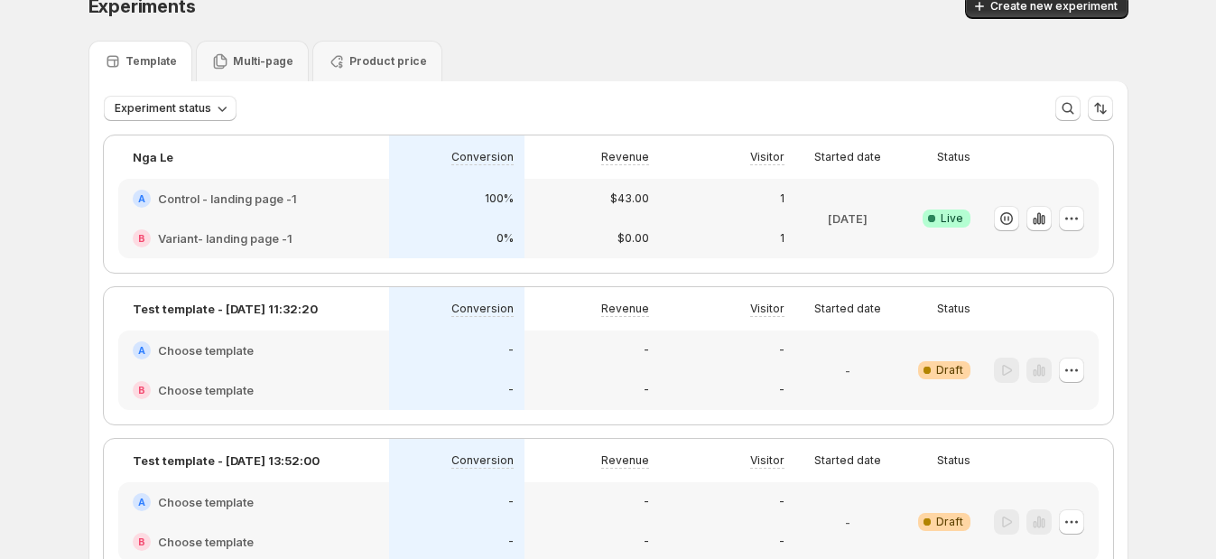
scroll to position [89, 0]
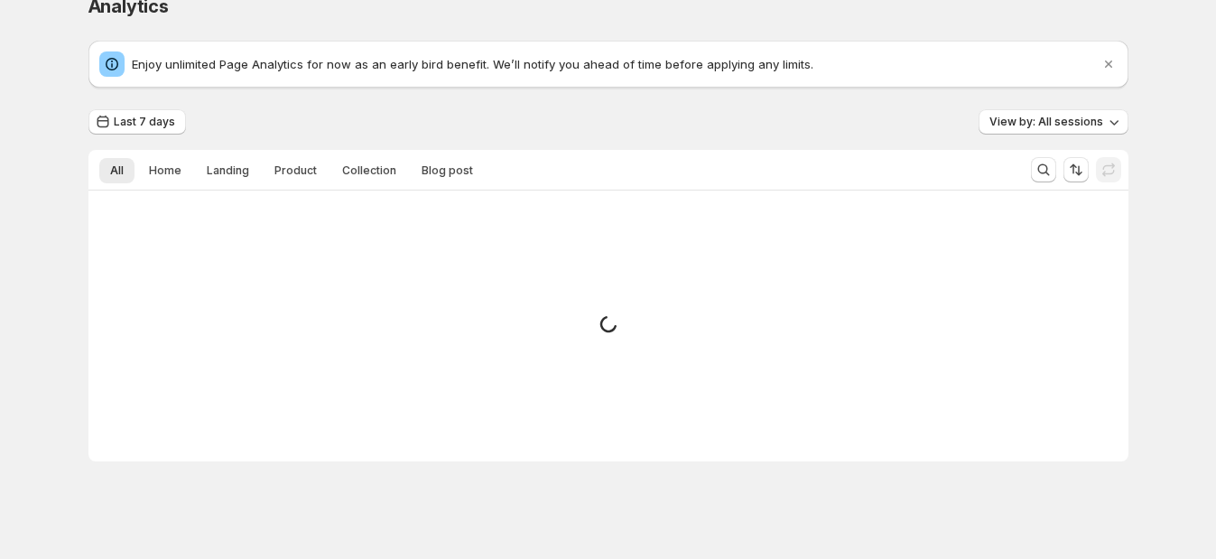
scroll to position [28, 0]
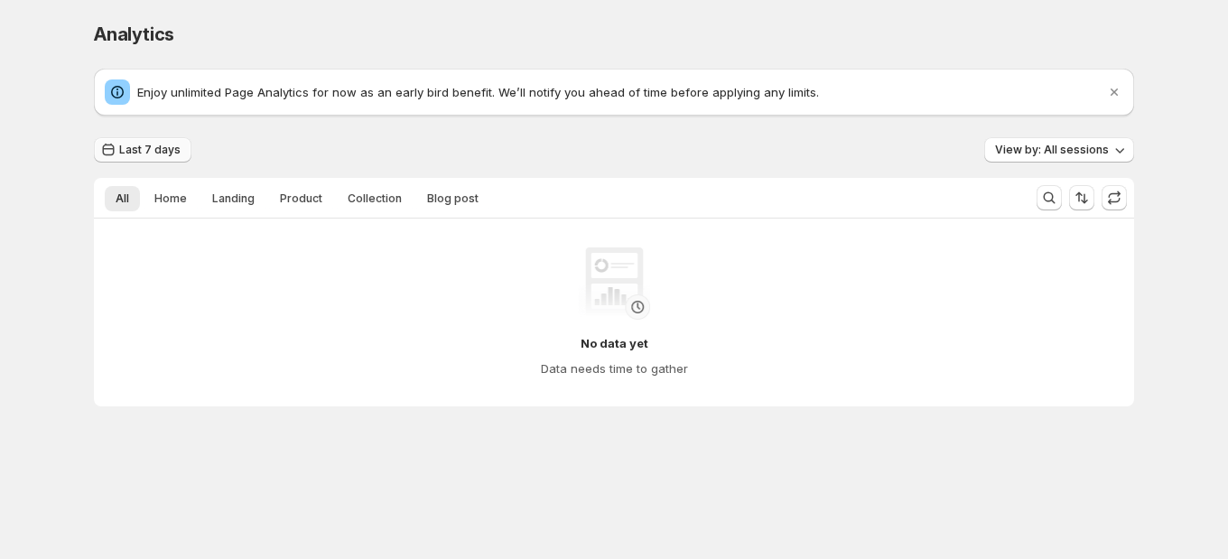
click at [162, 145] on span "Last 7 days" at bounding box center [149, 150] width 61 height 14
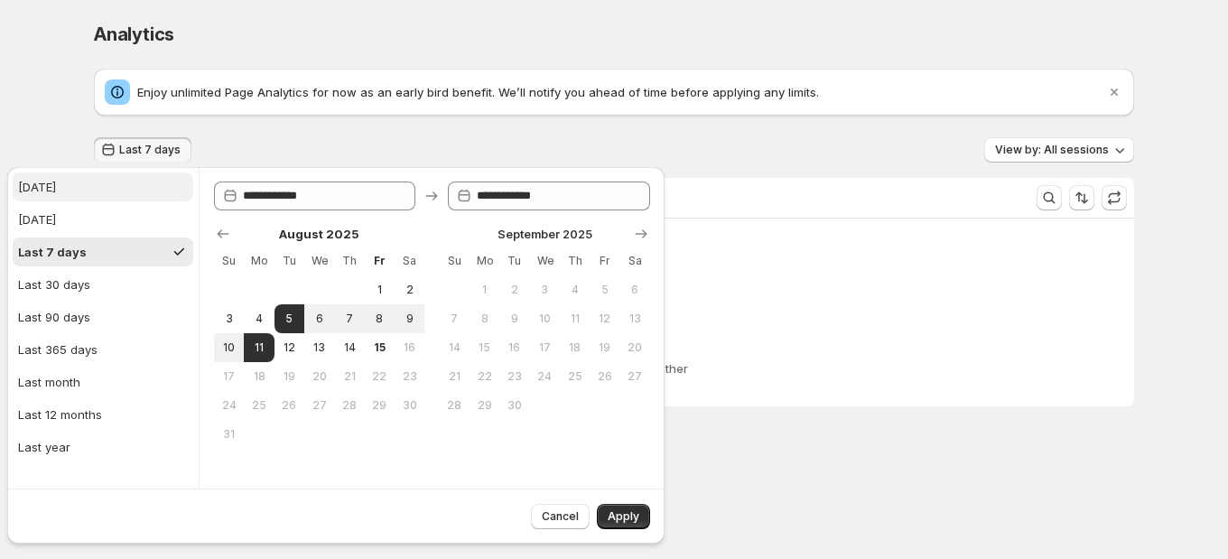
click at [58, 189] on button "Today" at bounding box center [103, 186] width 181 height 29
type input "**********"
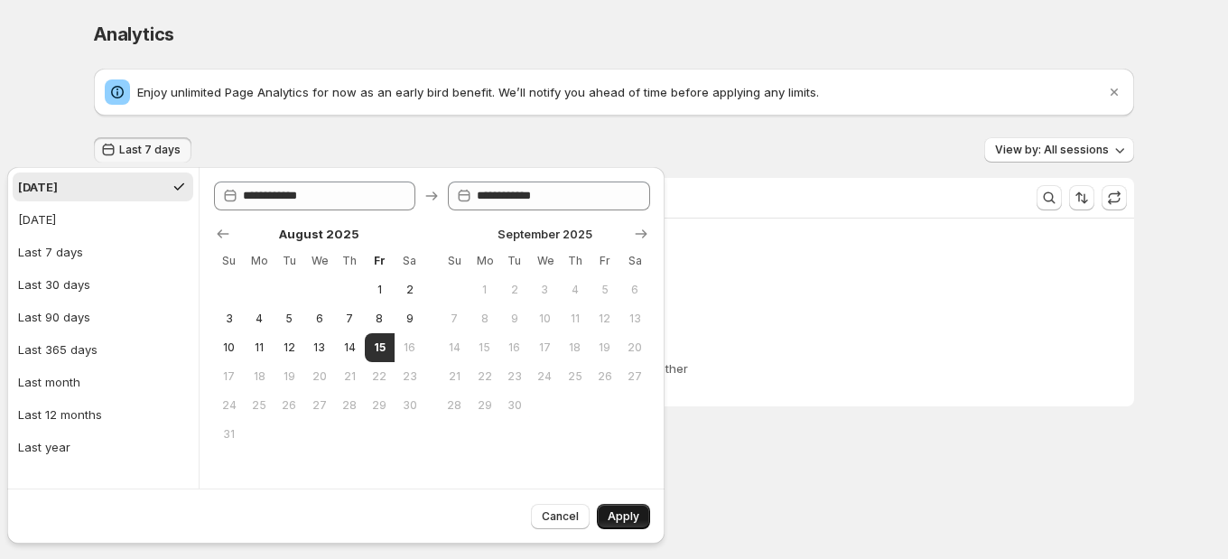
click at [605, 509] on button "Apply" at bounding box center [623, 516] width 53 height 25
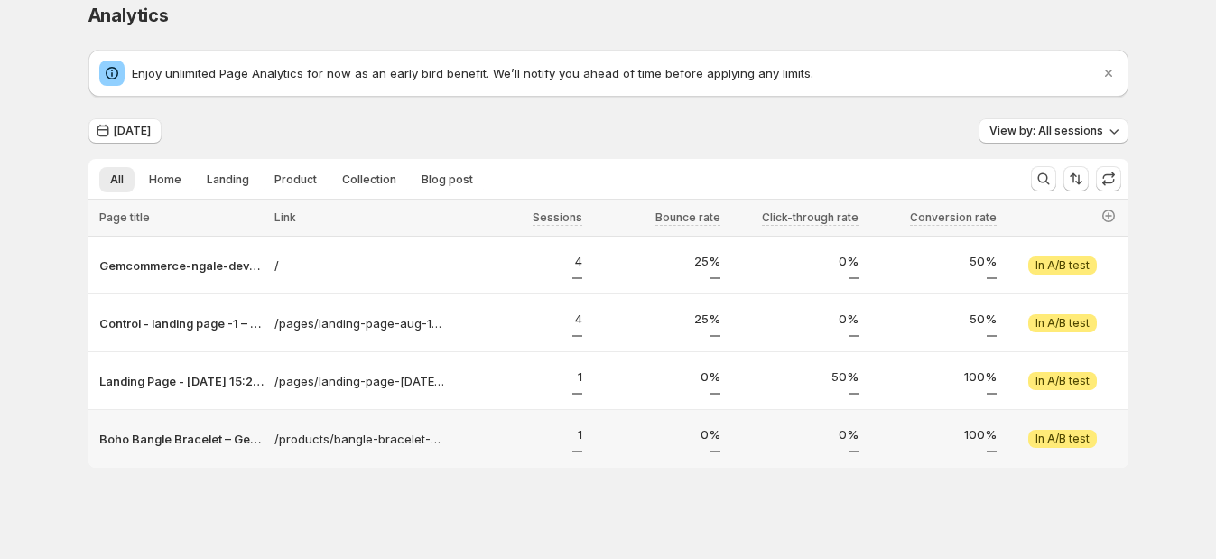
scroll to position [24, 0]
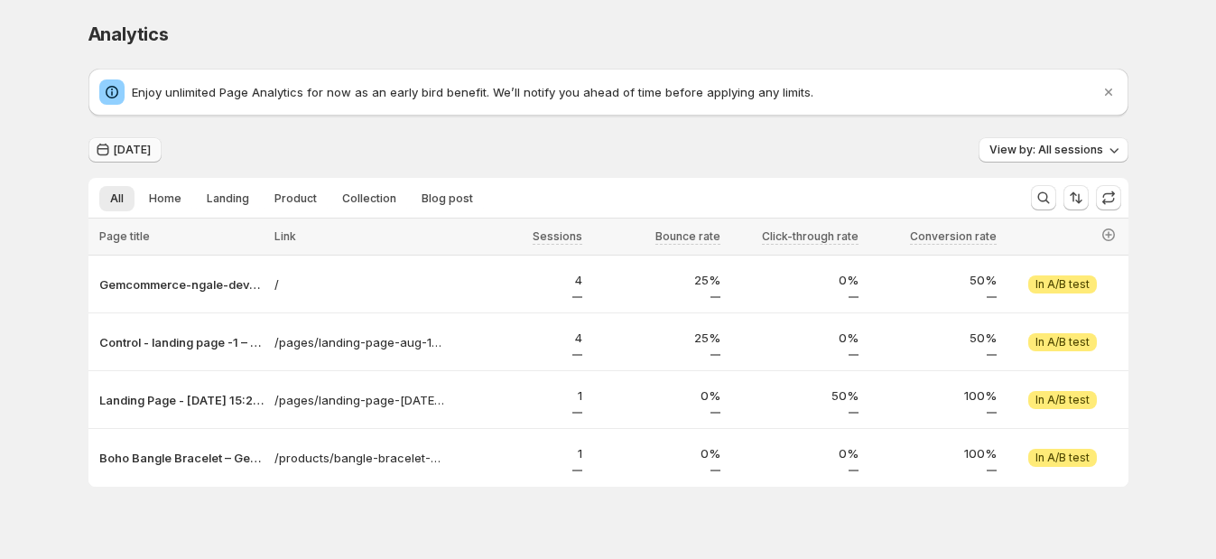
click at [117, 150] on button "[DATE]" at bounding box center [124, 149] width 73 height 25
